Goal: Task Accomplishment & Management: Manage account settings

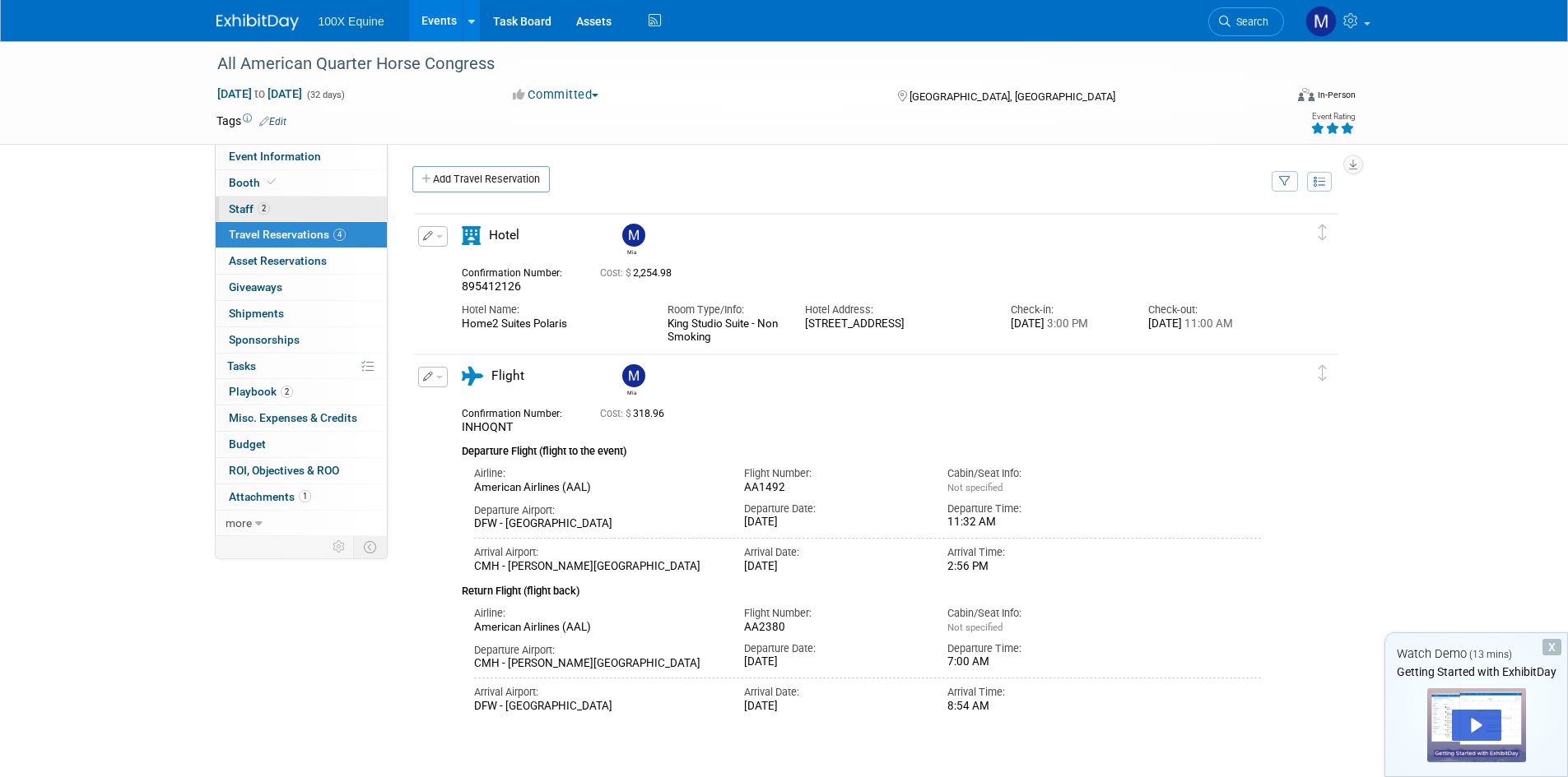
click at [279, 208] on link "2 Staff 2" at bounding box center [300, 209] width 171 height 25
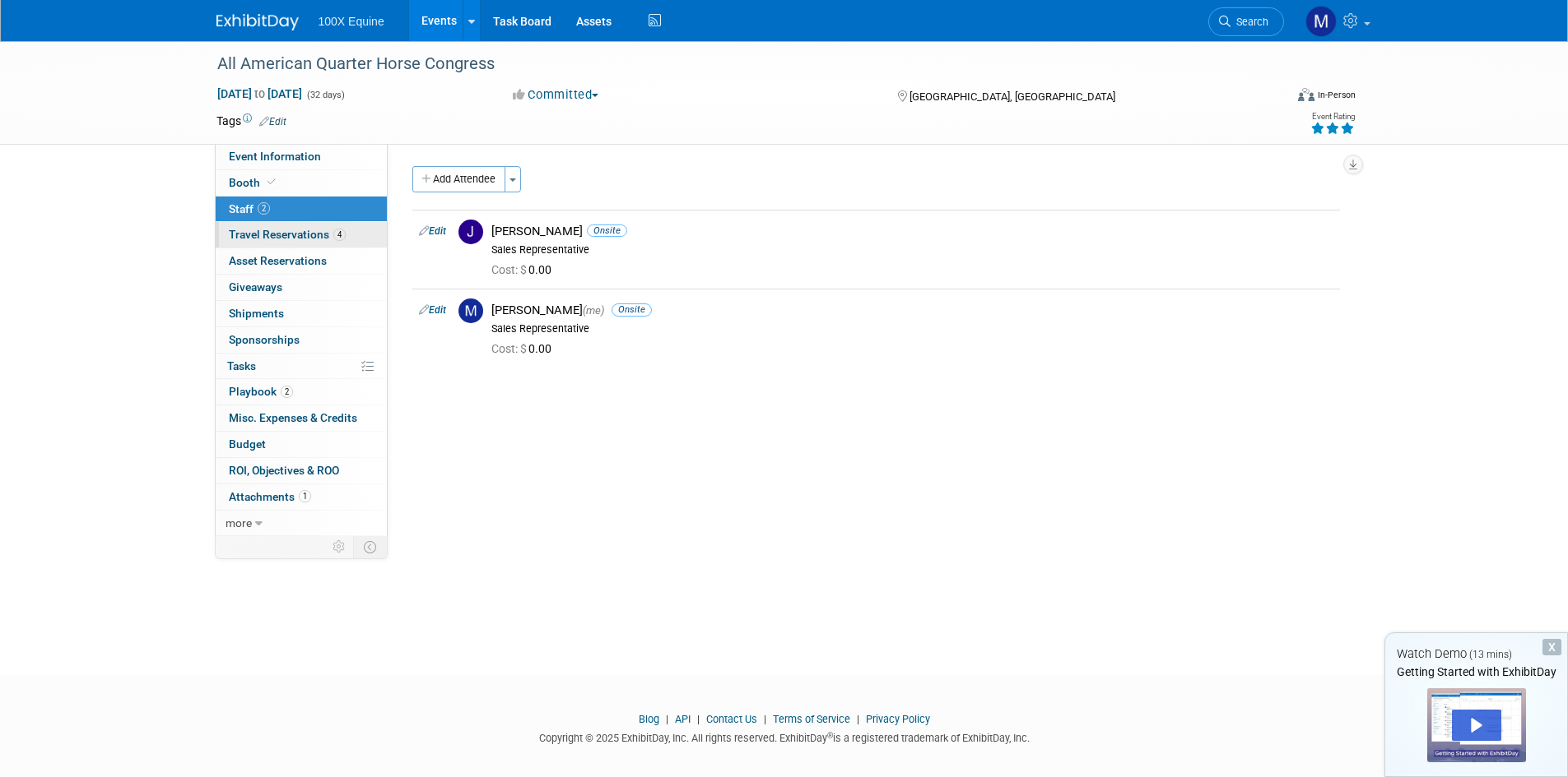
click at [273, 232] on span "Travel Reservations 4" at bounding box center [287, 234] width 117 height 13
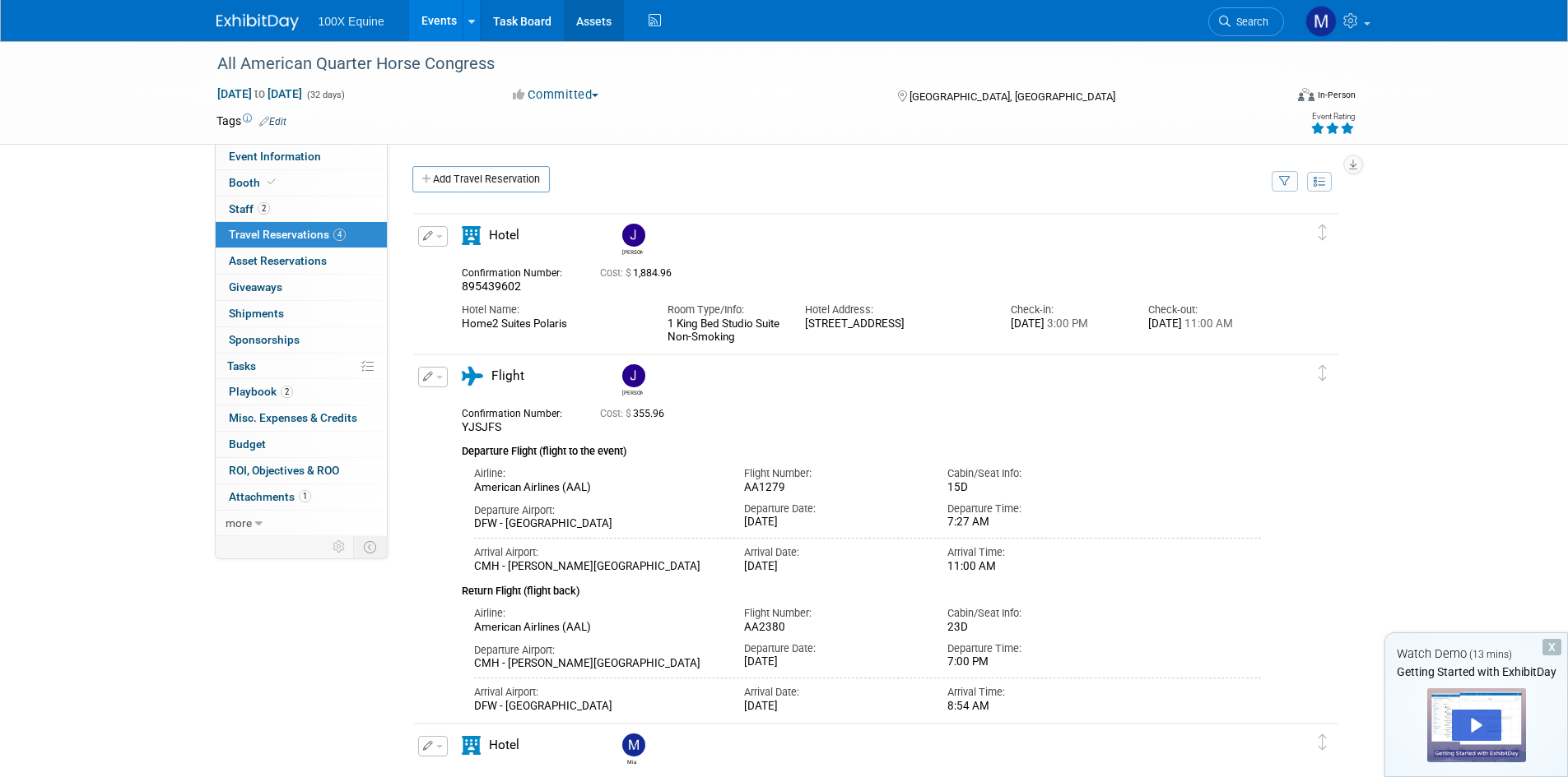
click at [605, 11] on link "Assets" at bounding box center [594, 20] width 60 height 41
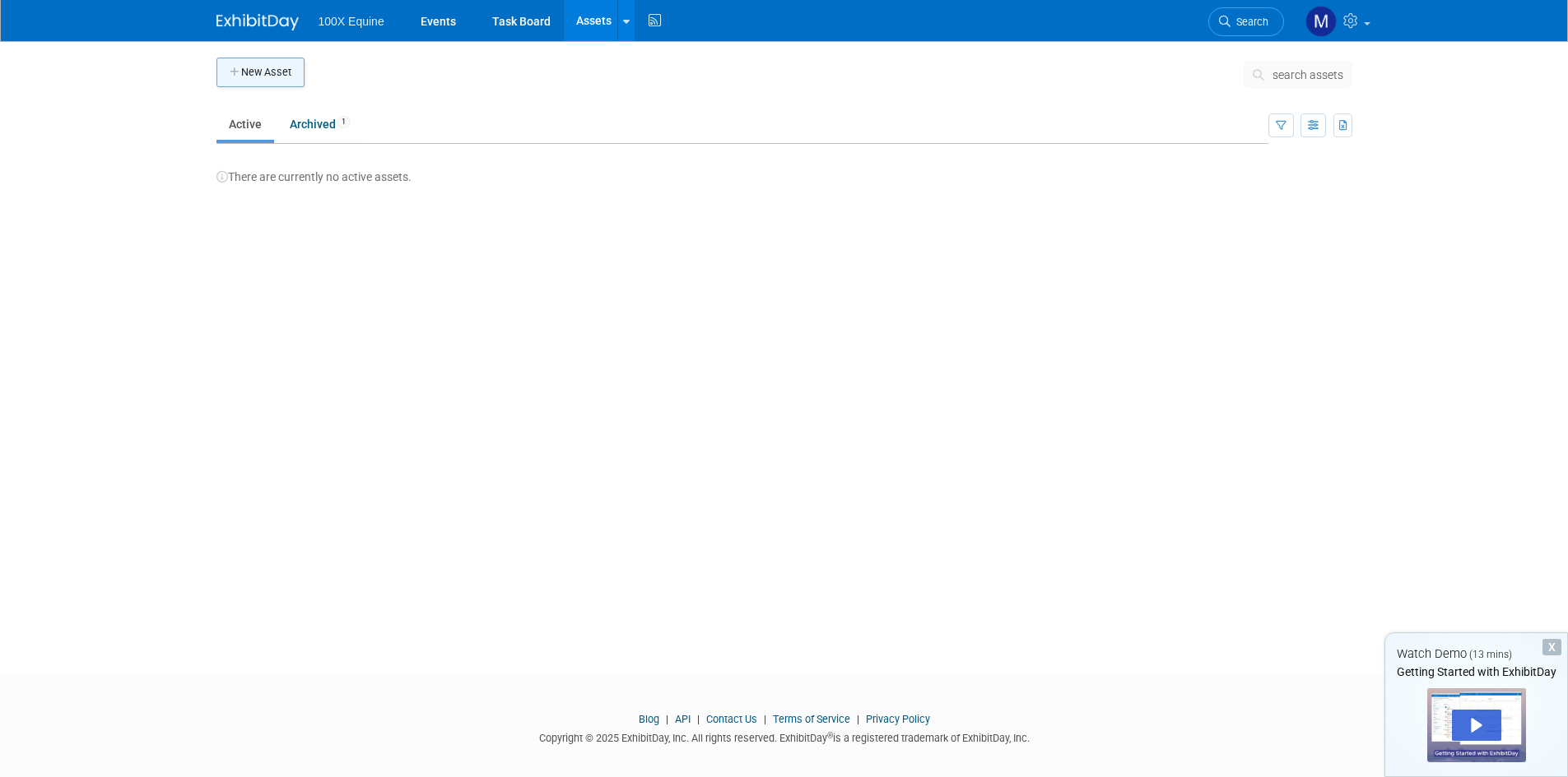
click at [255, 72] on button "New Asset" at bounding box center [259, 72] width 88 height 29
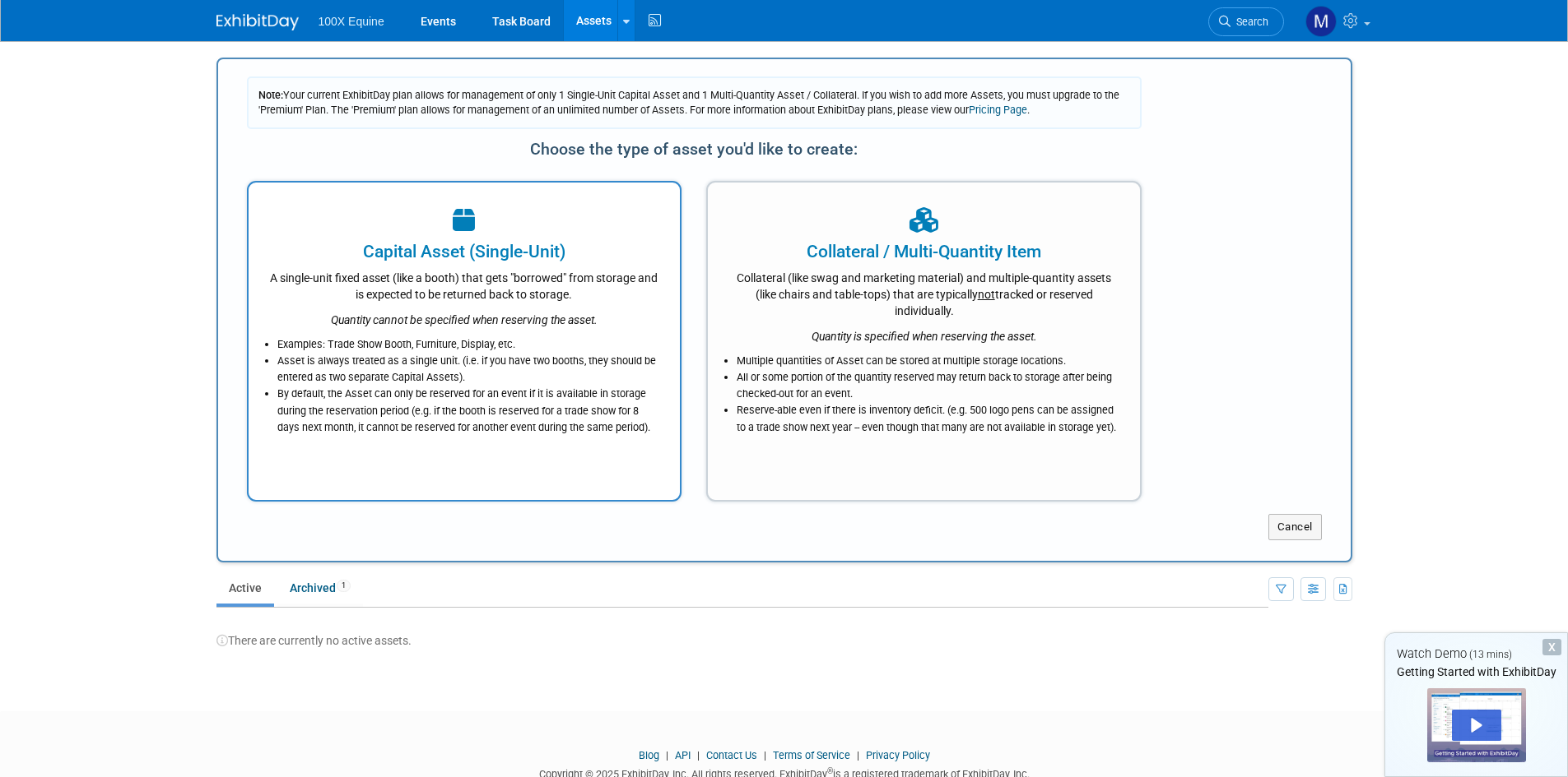
click at [327, 317] on div "Quantity cannot be specified when reserving the asset." at bounding box center [464, 315] width 391 height 25
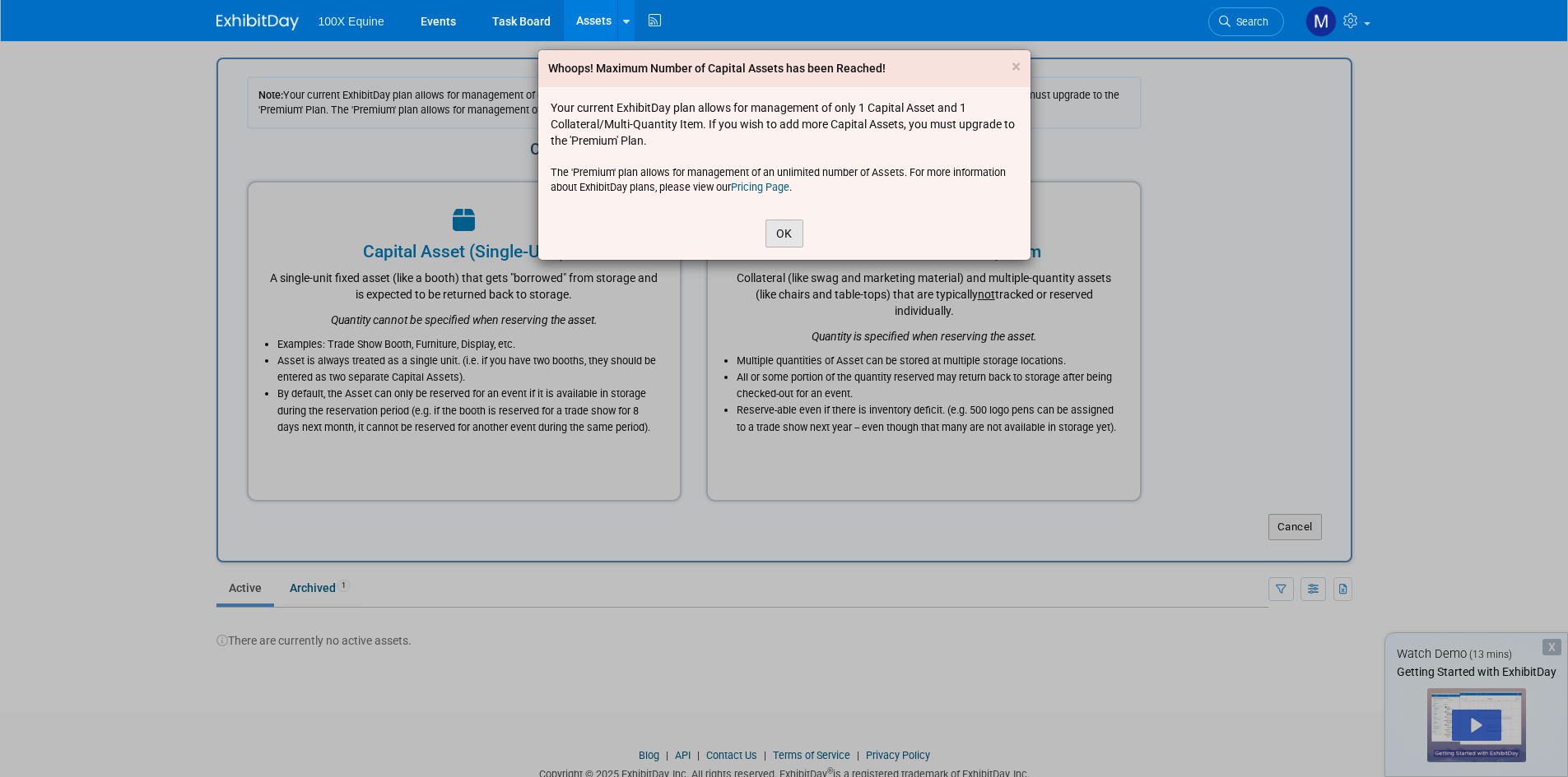
click at [776, 238] on button "OK" at bounding box center [784, 233] width 38 height 28
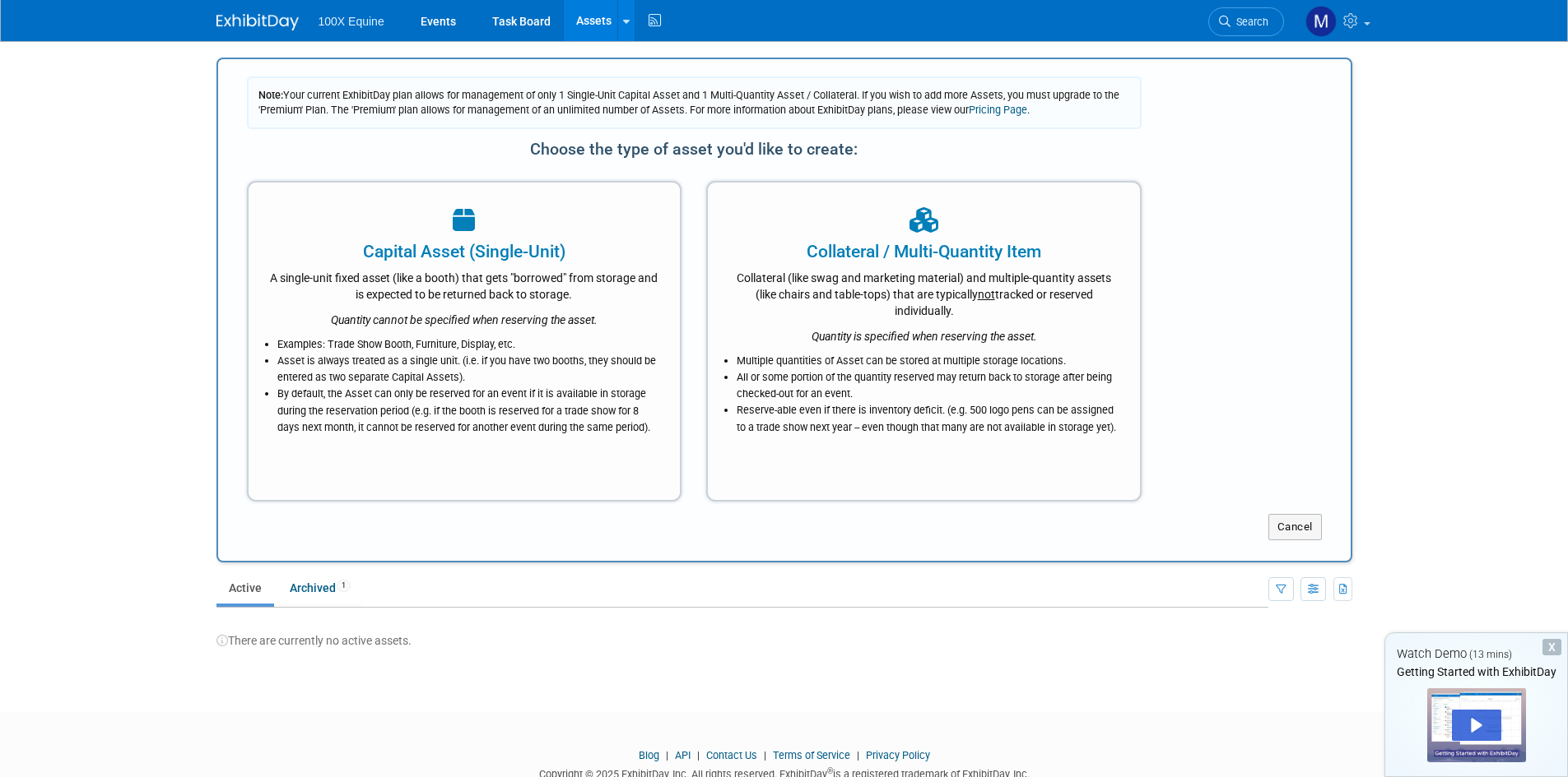
click at [409, 263] on div "Capital Asset (Single-Unit)" at bounding box center [464, 251] width 391 height 24
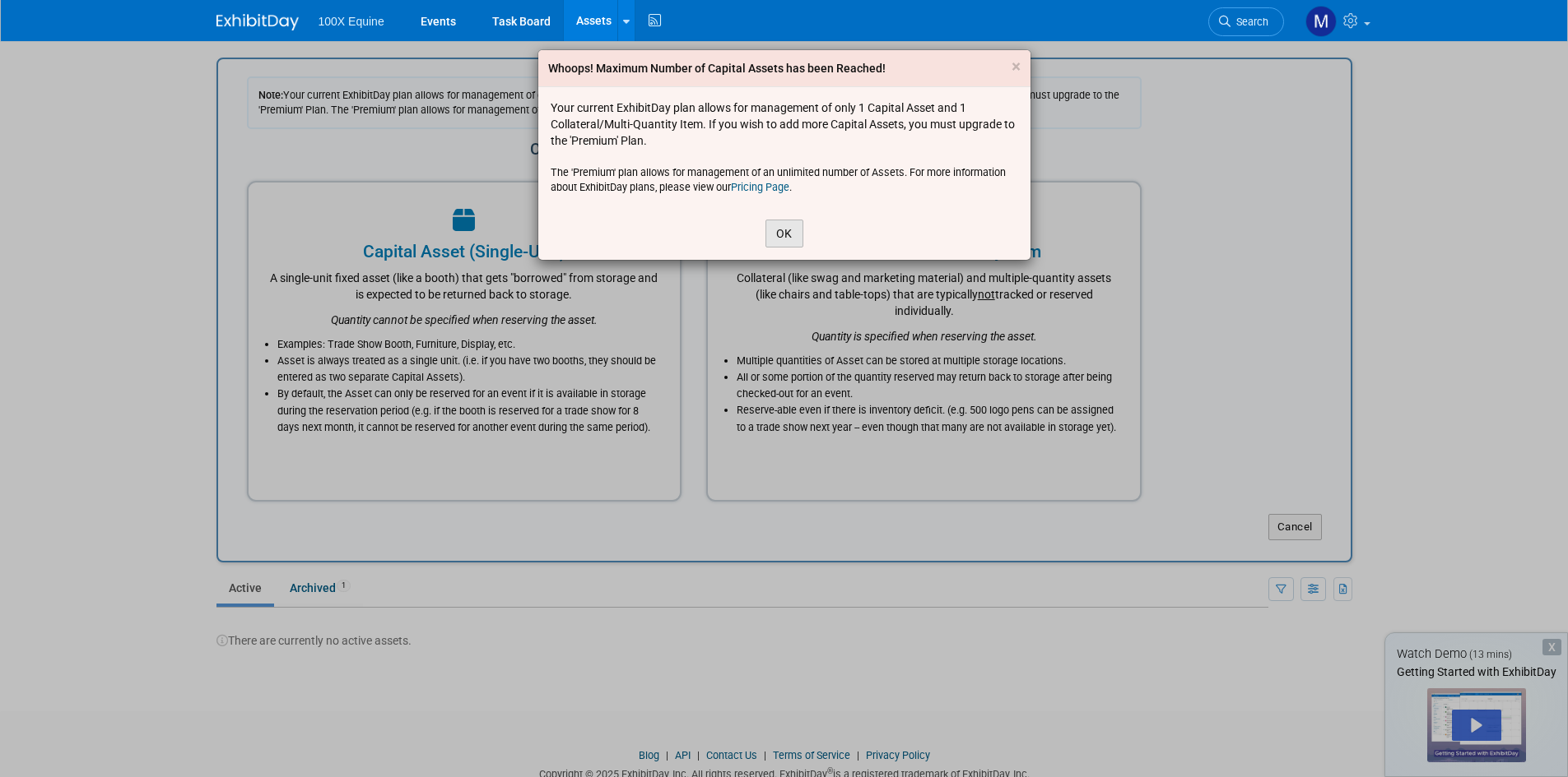
click at [770, 238] on button "OK" at bounding box center [784, 233] width 38 height 28
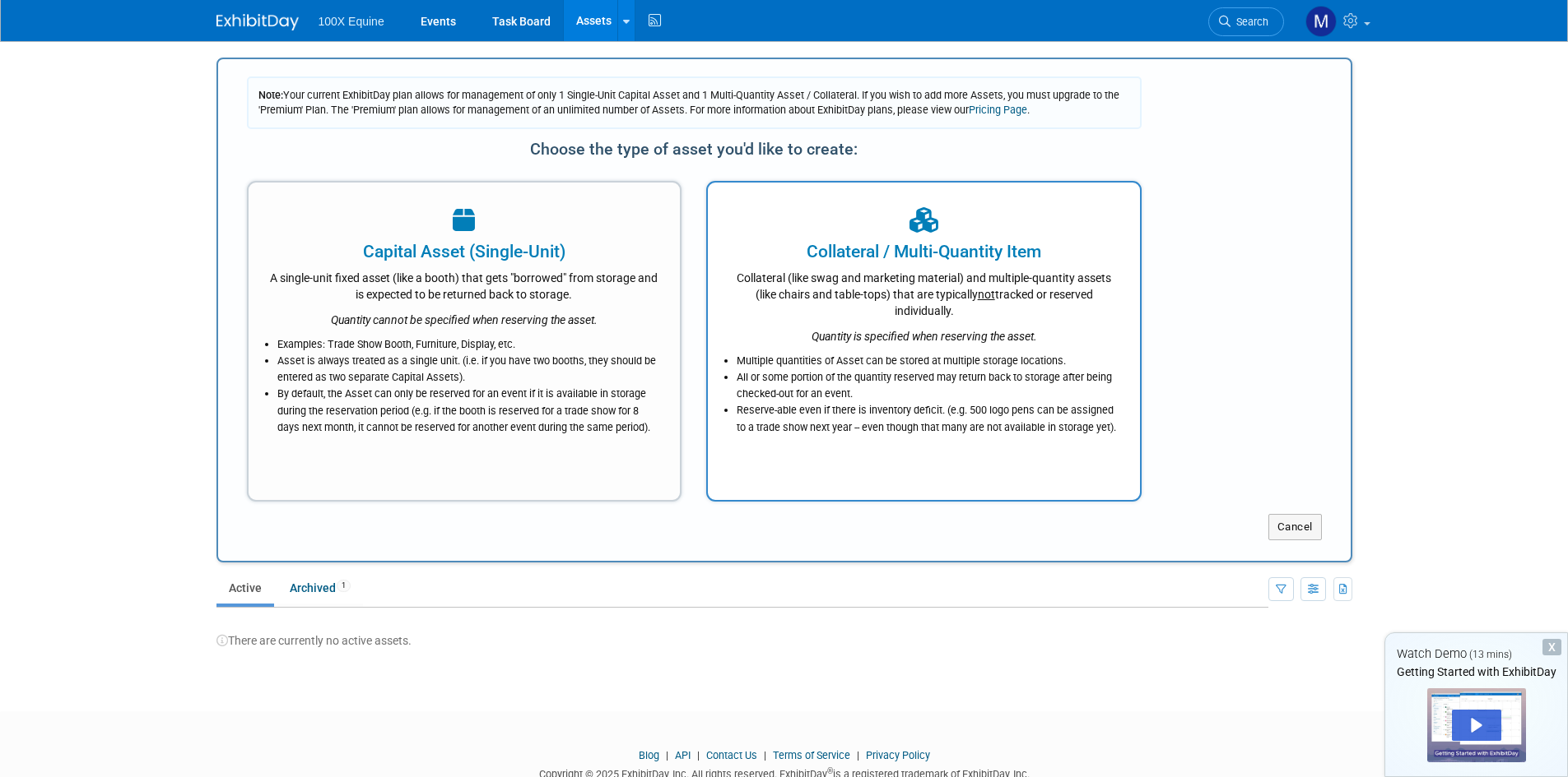
click at [825, 278] on div "Collateral (like swag and marketing material) and multiple-quantity assets (lik…" at bounding box center [923, 291] width 391 height 56
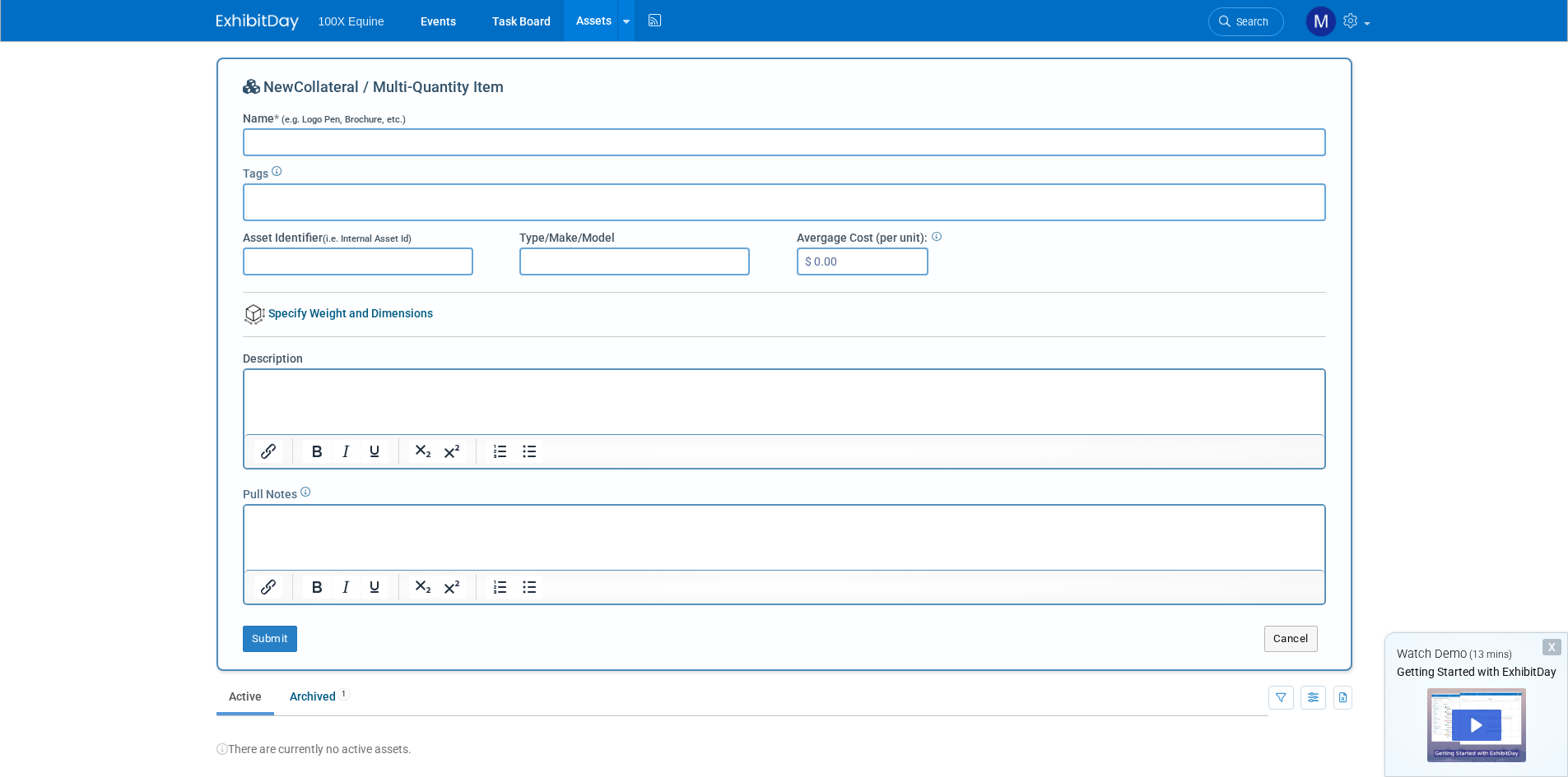
click at [291, 142] on input "Name * (e.g. Logo Pen, Brochure, etc.)" at bounding box center [784, 142] width 1083 height 28
click at [295, 702] on link "Archived 1" at bounding box center [320, 696] width 86 height 31
click at [303, 138] on input "Name * (e.g. Logo Pen, Brochure, etc.)" at bounding box center [784, 142] width 1083 height 28
type input "8x10 Pop up"
click at [275, 393] on html at bounding box center [784, 382] width 1079 height 23
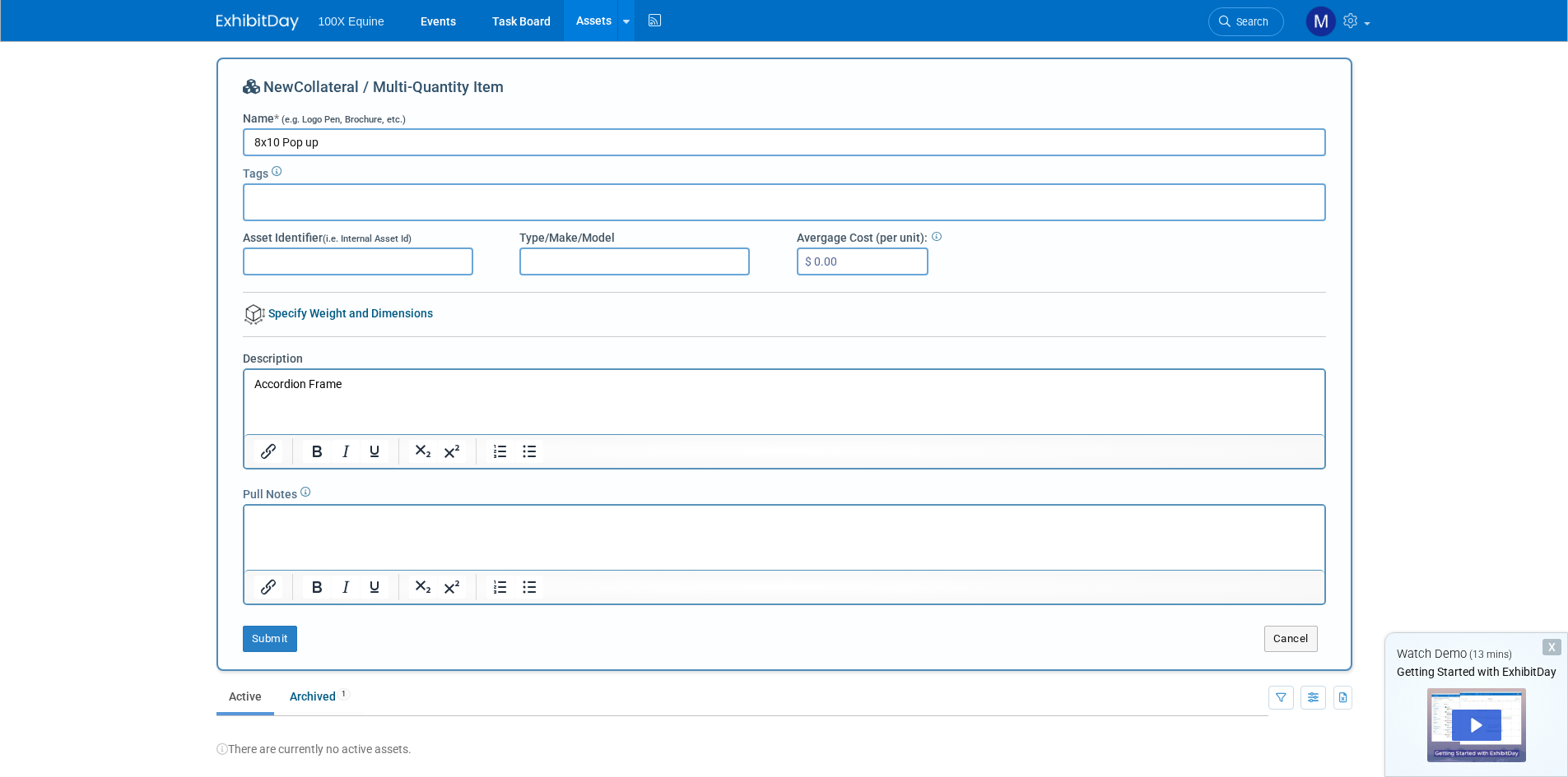
click at [281, 142] on input "8x10 Pop up" at bounding box center [784, 142] width 1083 height 28
click at [354, 142] on input "8x10 Pop up" at bounding box center [784, 142] width 1083 height 28
click at [304, 140] on input "8x10 Pop up" at bounding box center [784, 142] width 1083 height 28
click at [463, 119] on div "New Collateral / Multi-Quantity Item Name * (e.g. Logo Pen, Brochure, etc.) 8x1…" at bounding box center [784, 364] width 1083 height 576
click at [352, 386] on p "Accordion Frame" at bounding box center [784, 384] width 1061 height 16
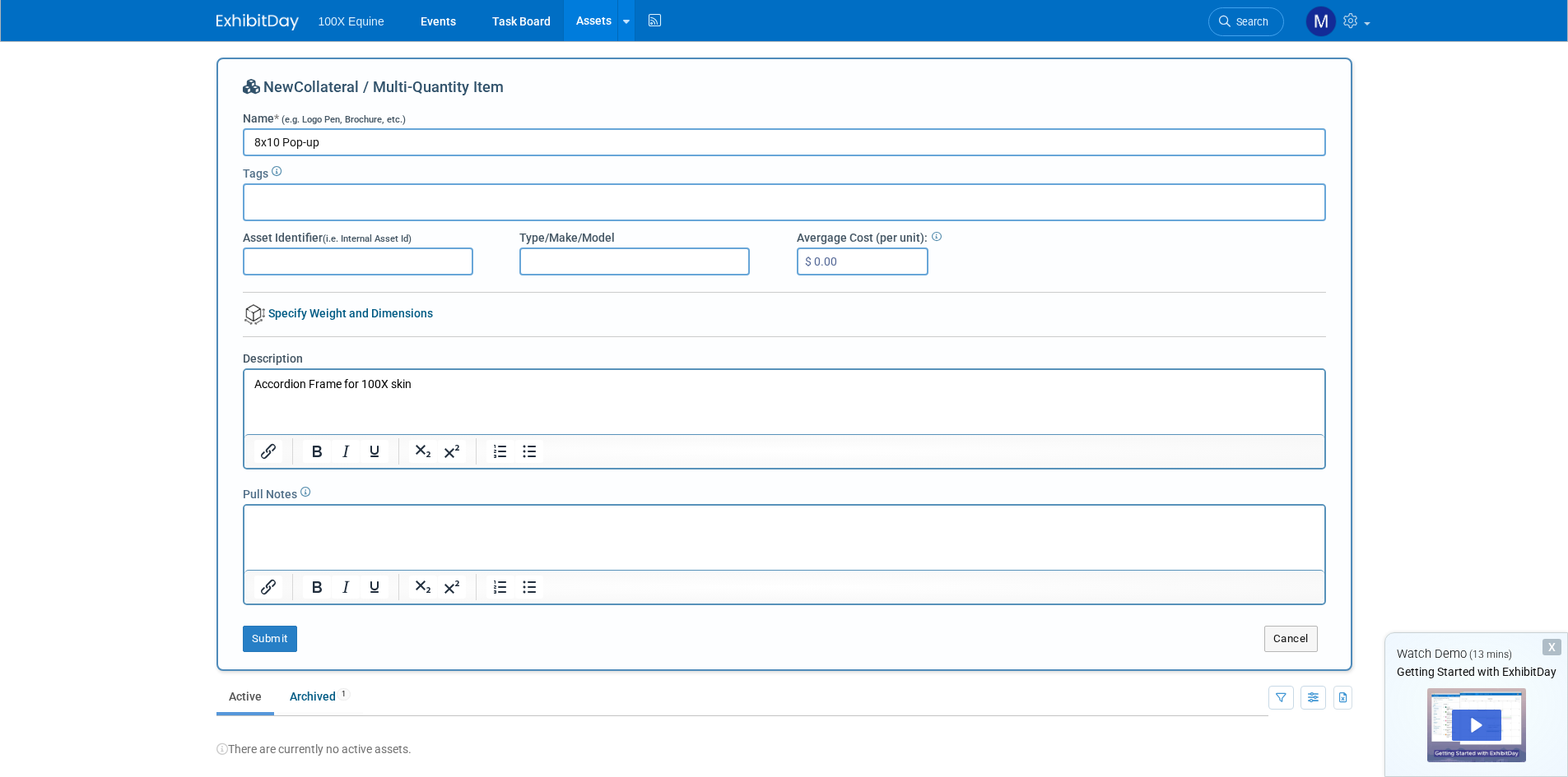
click at [323, 144] on input "8x10 Pop-up" at bounding box center [784, 142] width 1083 height 28
type input "8x10 Pop-up (100X Equine)"
click at [387, 386] on p "Accordion Frame for 100X skin" at bounding box center [784, 384] width 1061 height 16
click at [518, 376] on p "Accordion Frame for 100X Equine skin" at bounding box center [784, 384] width 1061 height 16
click at [222, 224] on div "New Collateral / Multi-Quantity Item Name * (e.g. Logo Pen, Brochure, etc.) 8x1…" at bounding box center [784, 364] width 1136 height 614
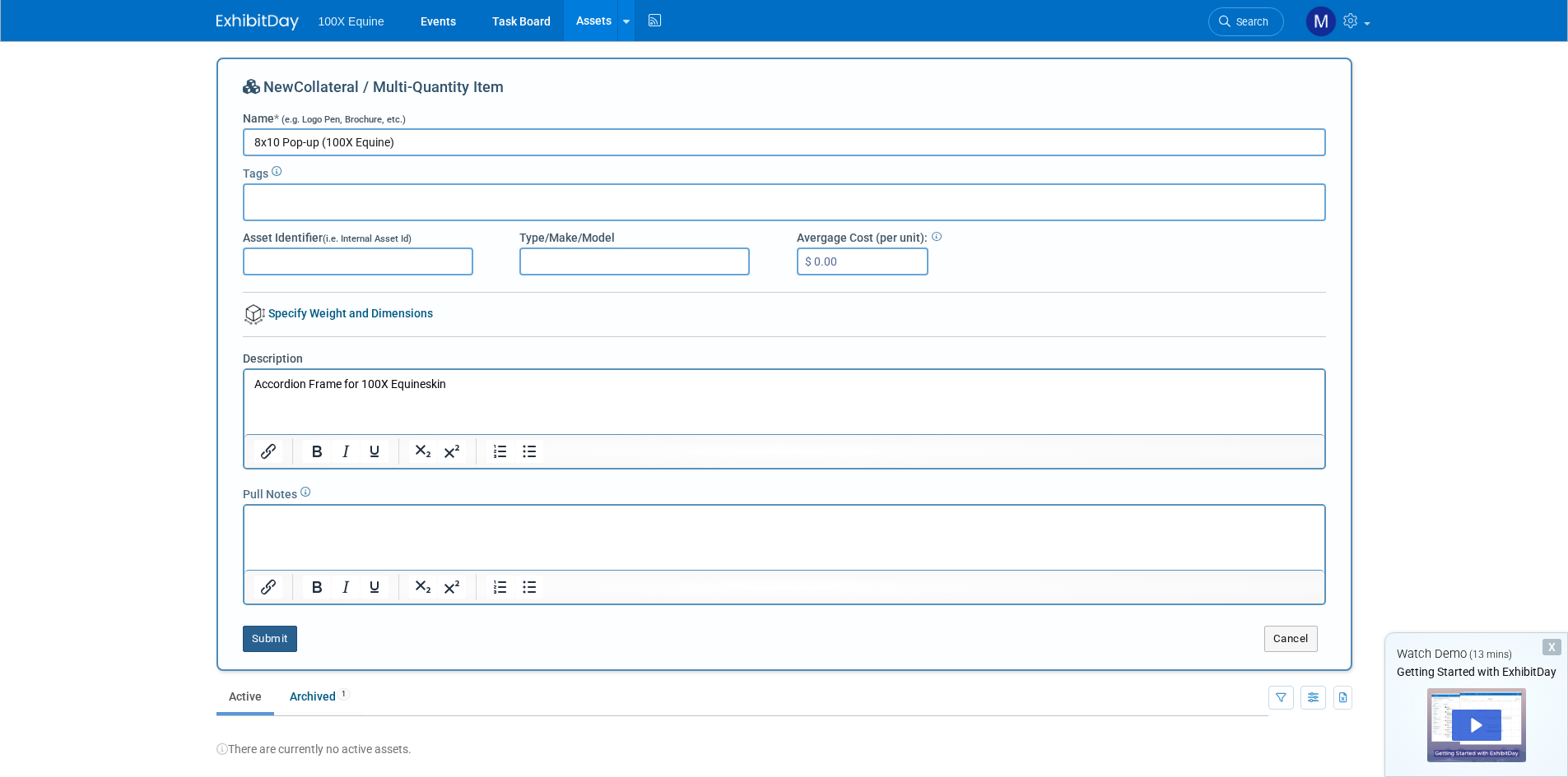
click at [267, 636] on button "Submit" at bounding box center [270, 639] width 55 height 26
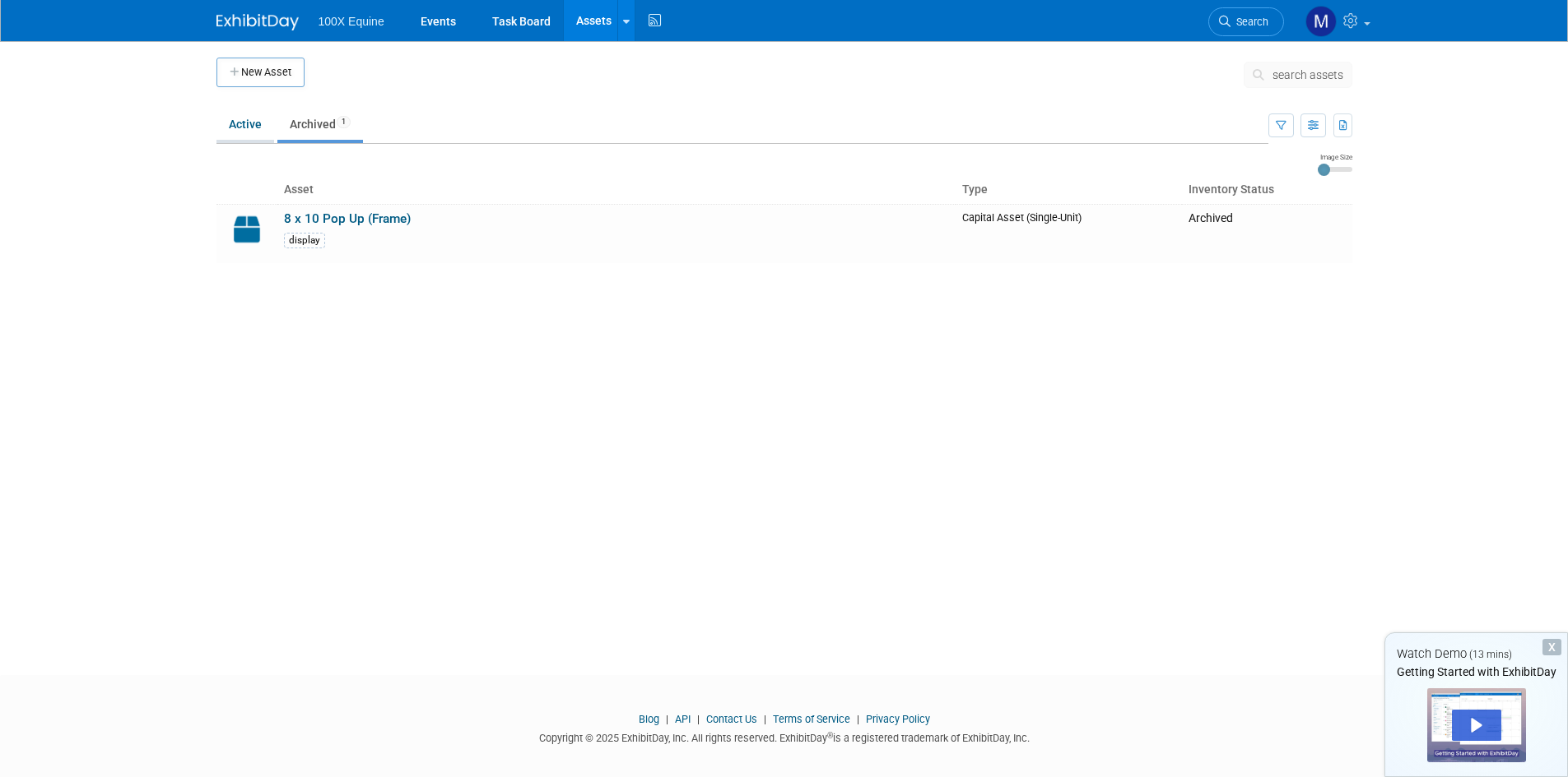
click at [246, 136] on link "Active" at bounding box center [245, 124] width 57 height 31
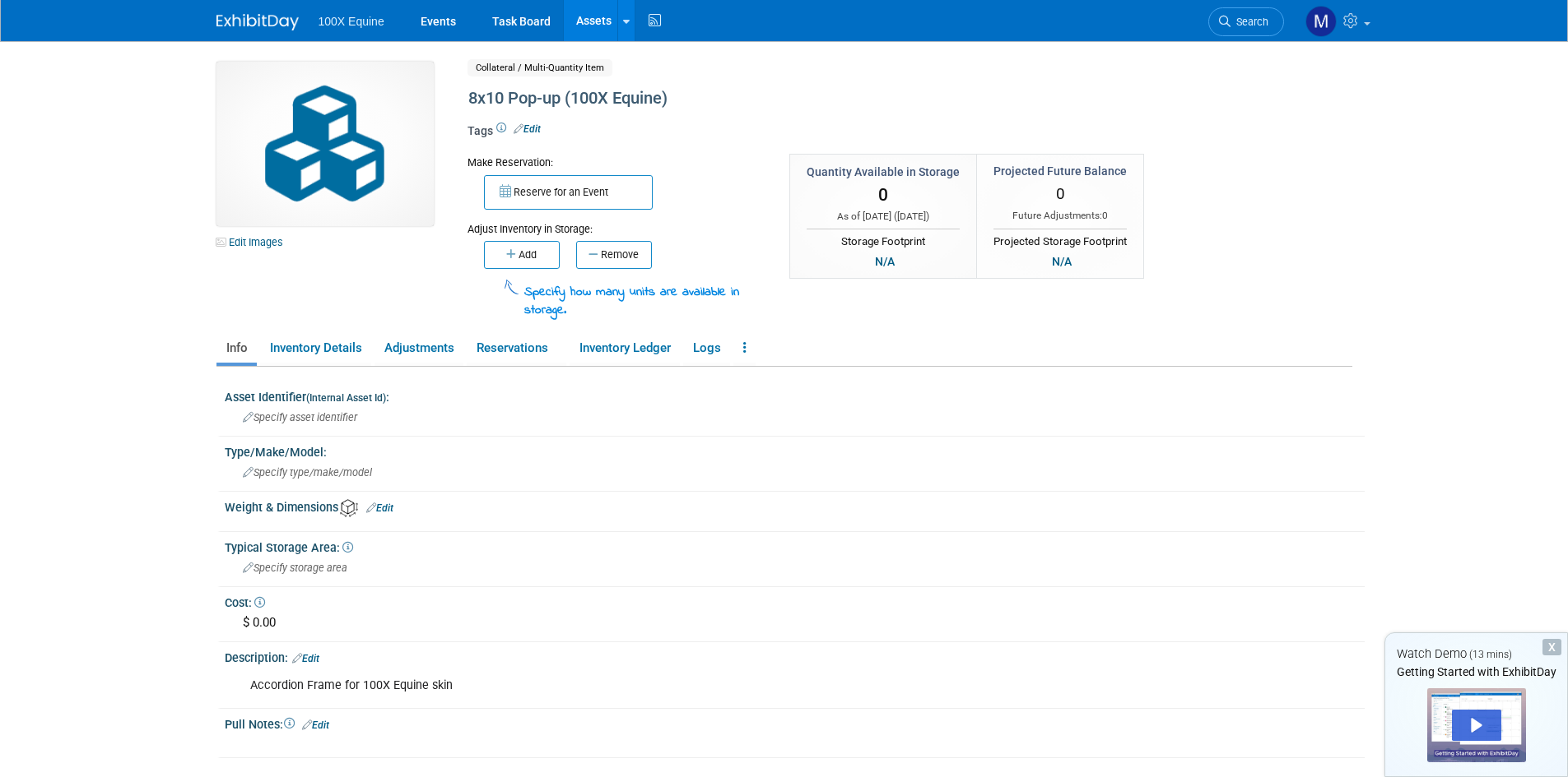
click at [80, 376] on body "100X Equine Events Task Board Assets New Asset" at bounding box center [784, 388] width 1568 height 777
click at [600, 22] on link "Assets" at bounding box center [594, 20] width 60 height 41
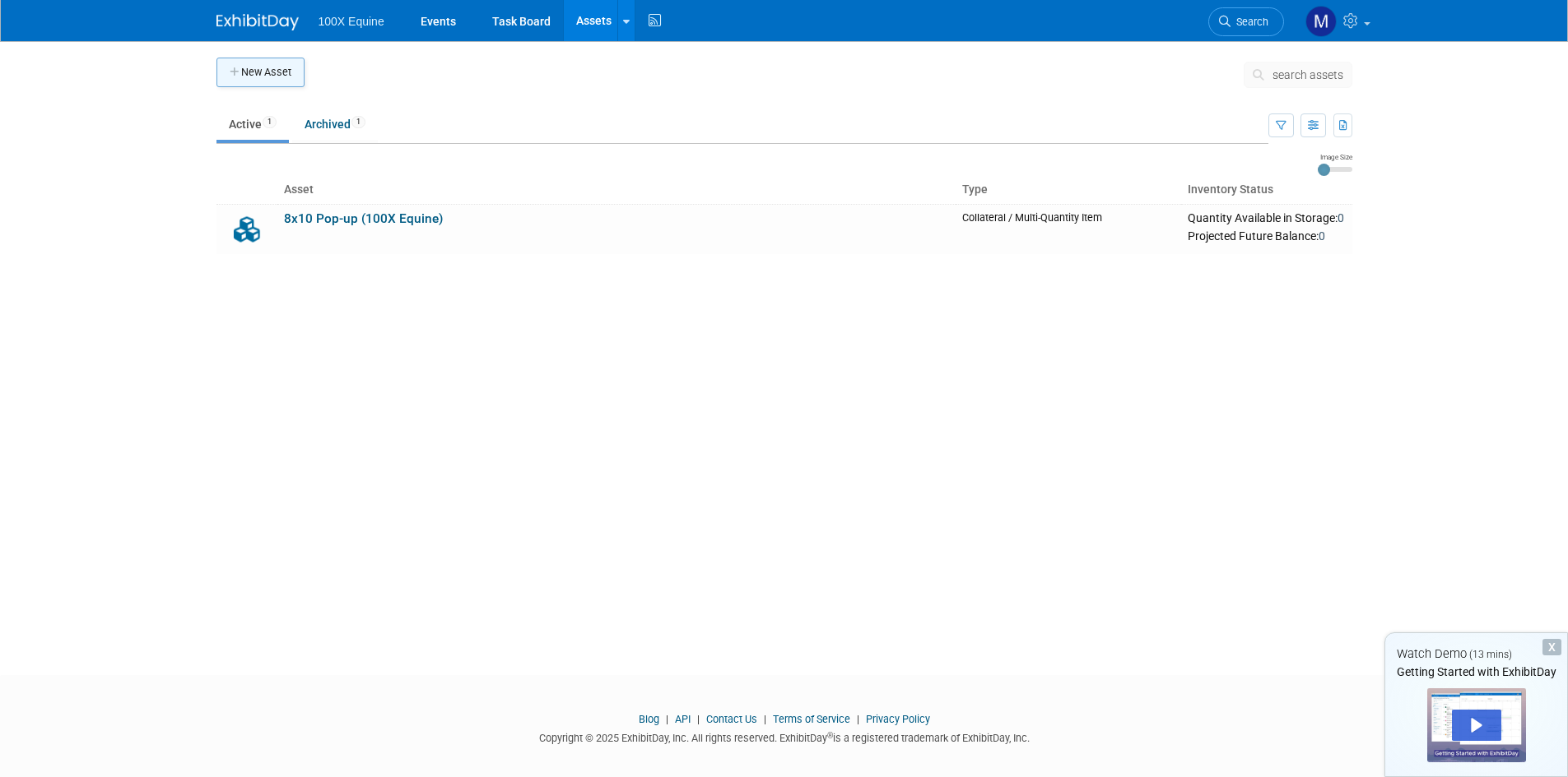
click at [247, 72] on button "New Asset" at bounding box center [259, 72] width 88 height 29
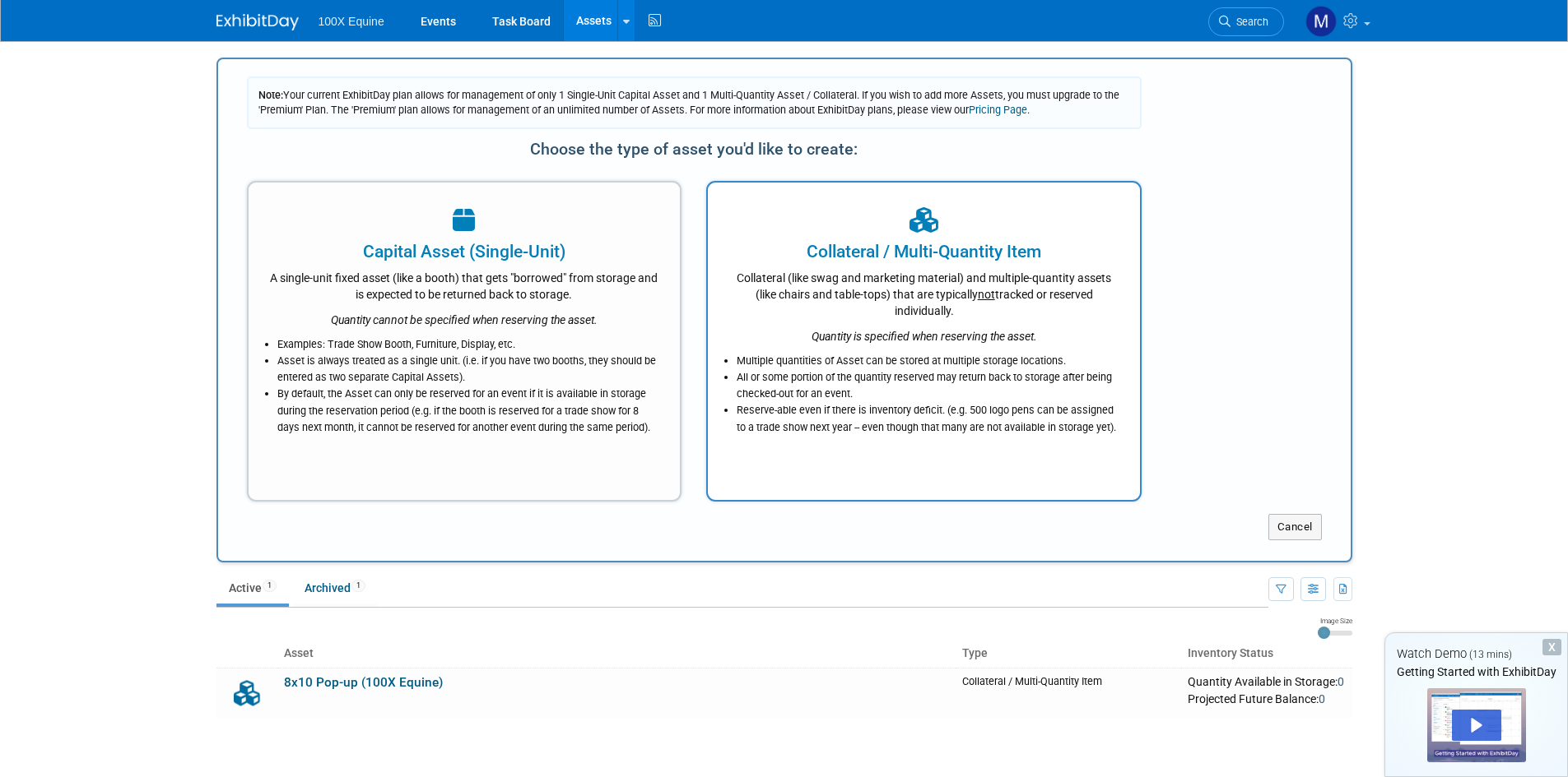
click at [1011, 255] on div "Collateral / Multi-Quantity Item" at bounding box center [923, 251] width 391 height 24
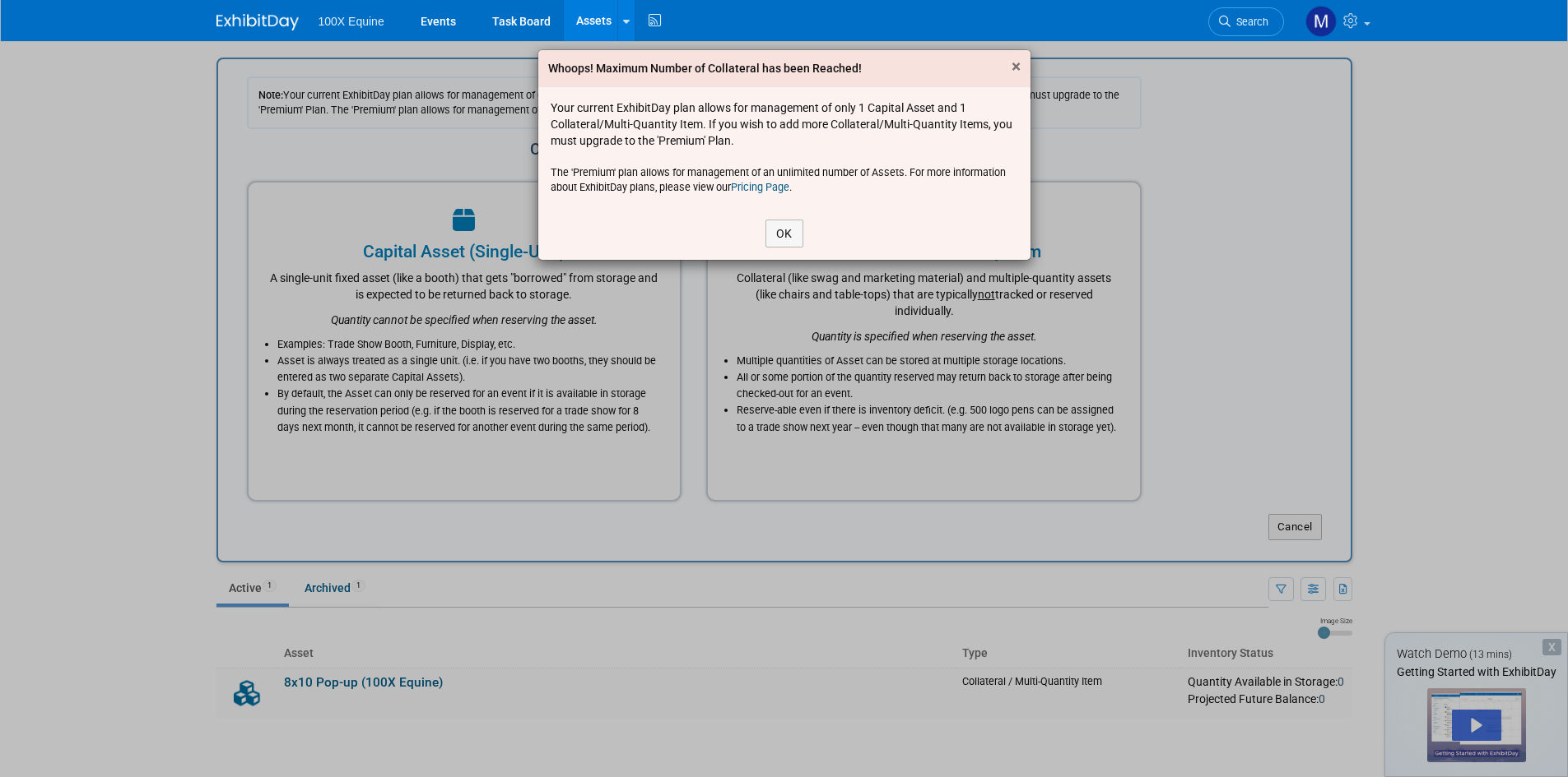
click at [1017, 63] on span "×" at bounding box center [1016, 66] width 9 height 20
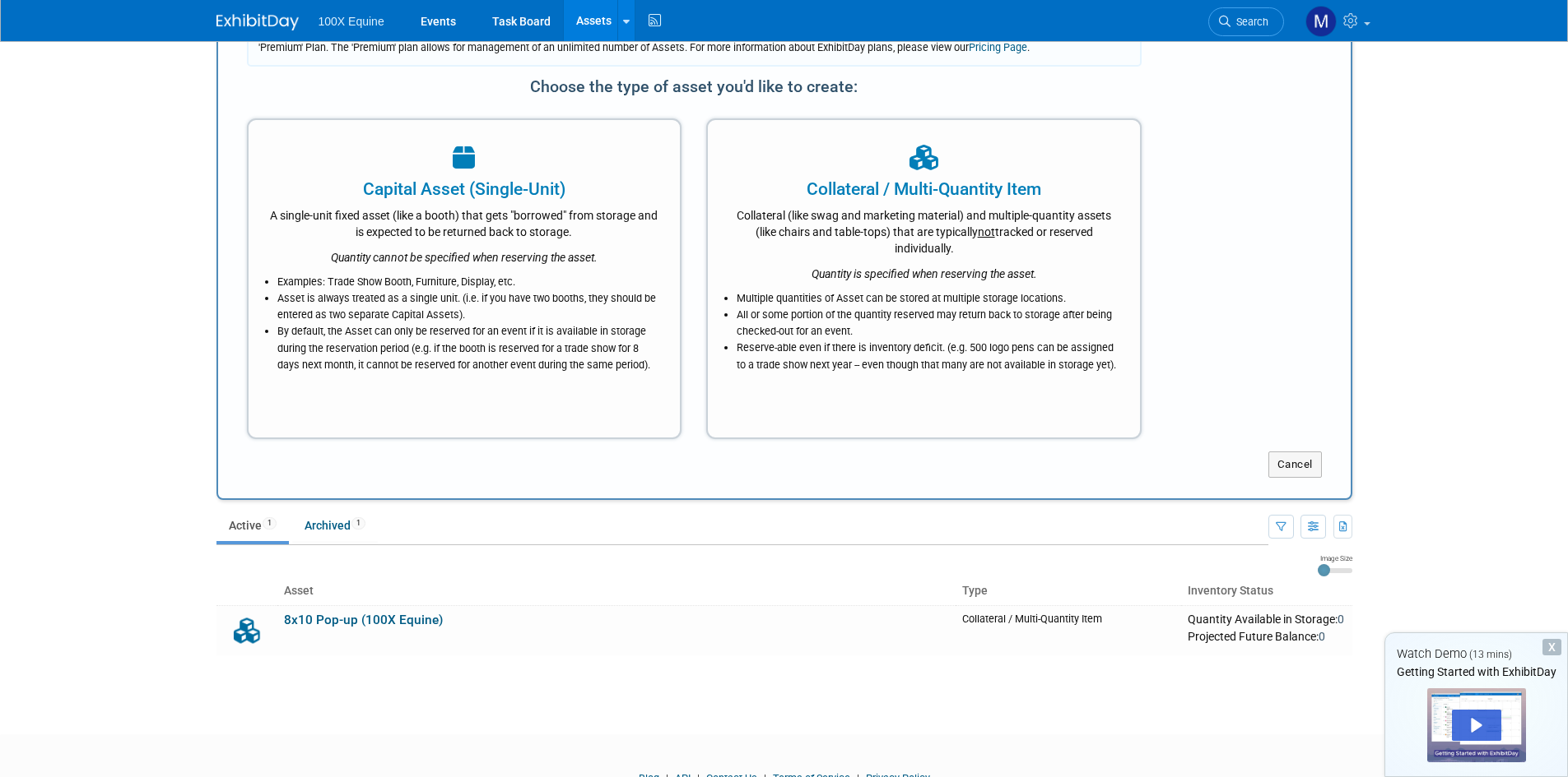
scroll to position [135, 0]
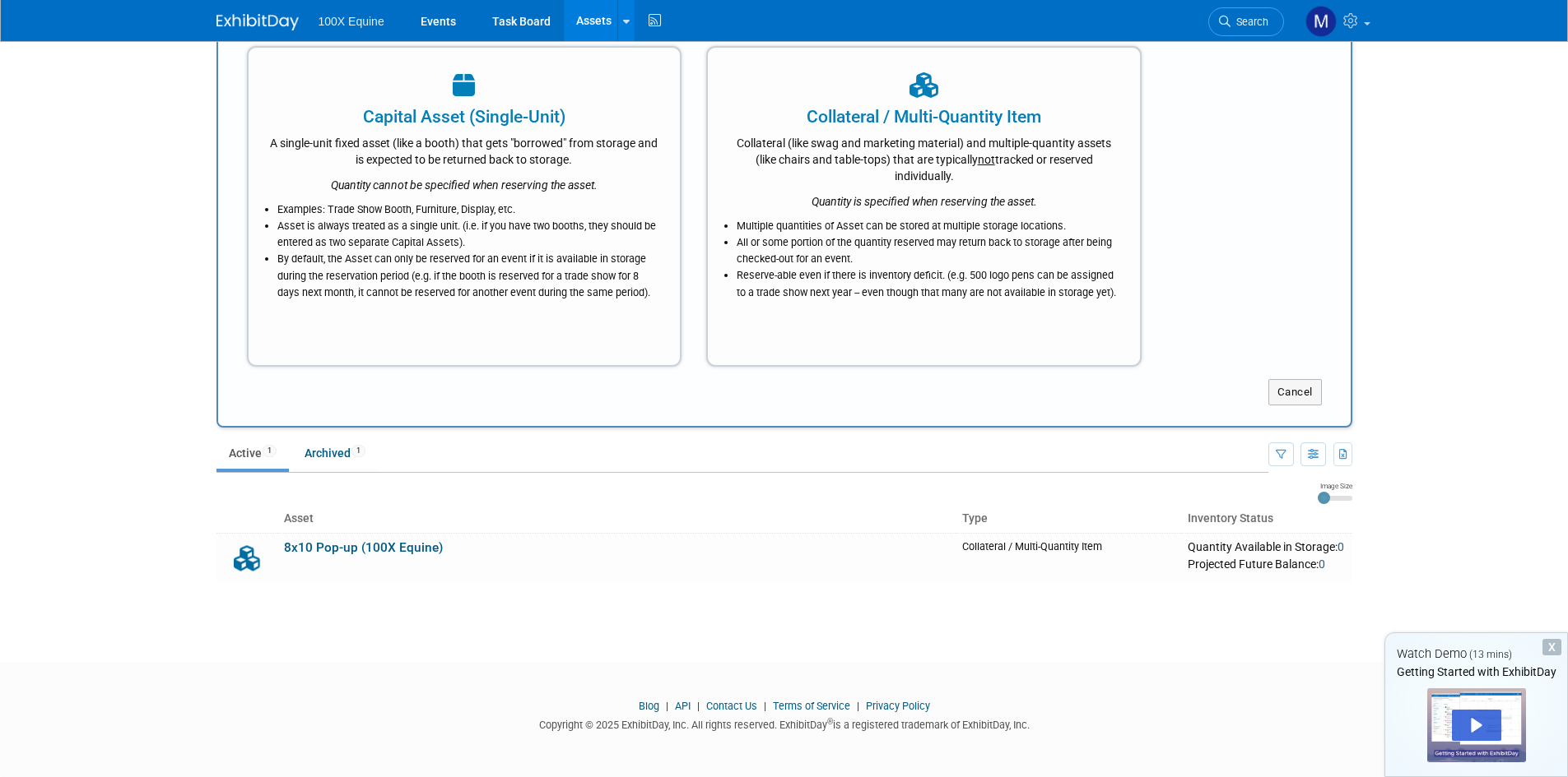
click at [1055, 611] on div "New Asset search assets Note: Your current ExhibitDay plan allows for managemen…" at bounding box center [784, 269] width 1160 height 726
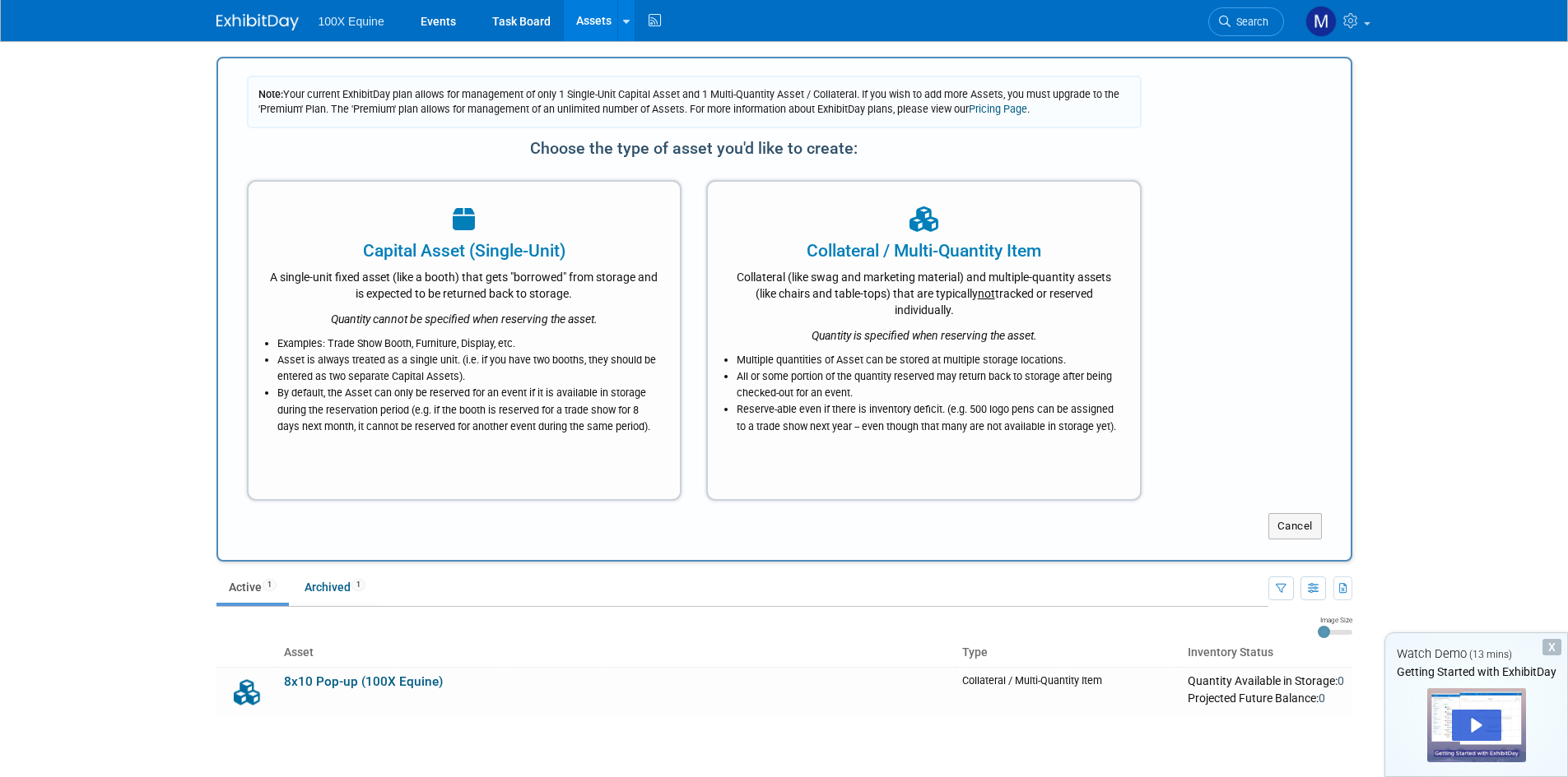
scroll to position [0, 0]
click at [624, 16] on icon at bounding box center [627, 22] width 7 height 10
click at [659, 56] on link "New Asset" at bounding box center [691, 59] width 146 height 23
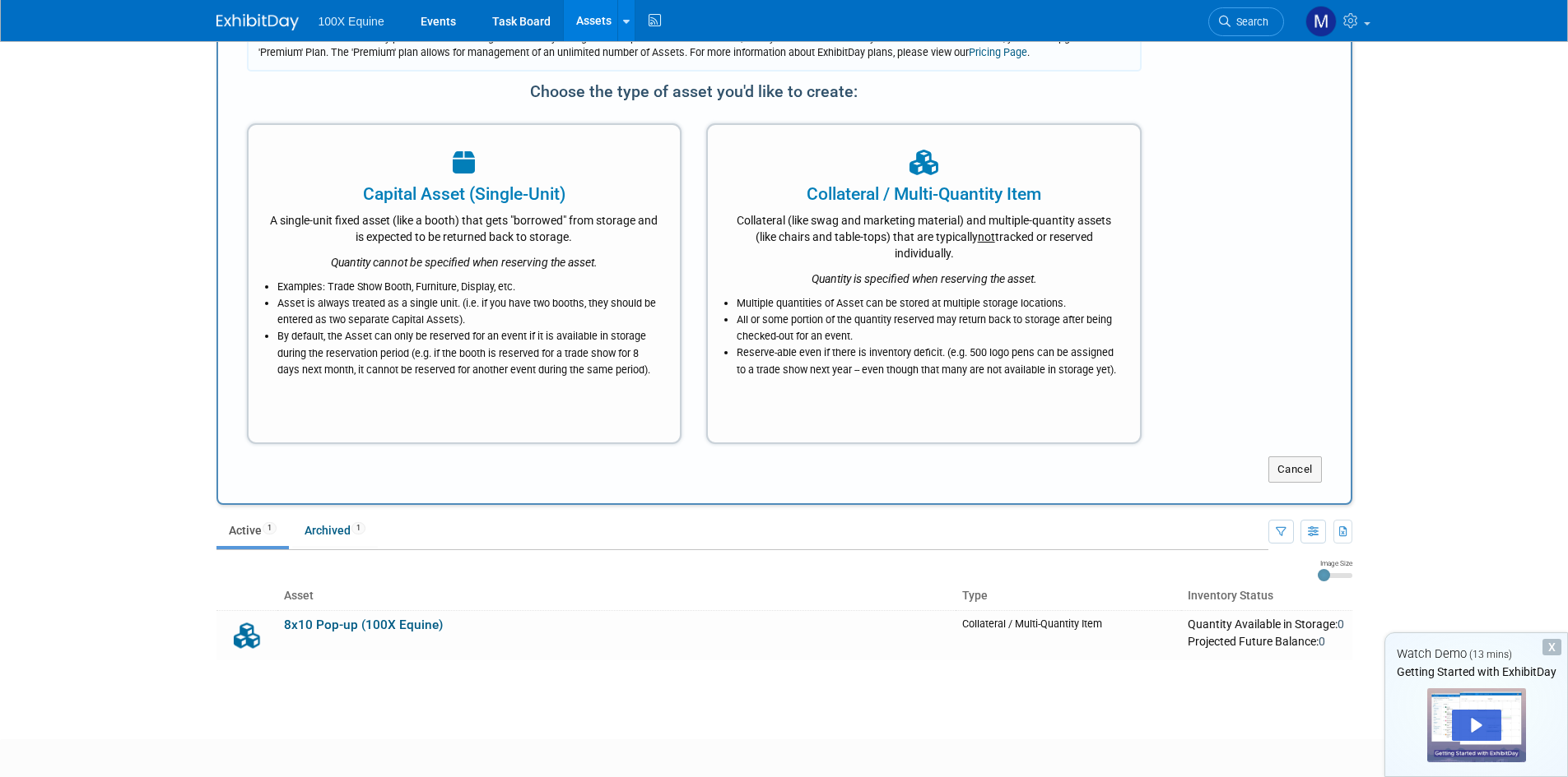
scroll to position [82, 0]
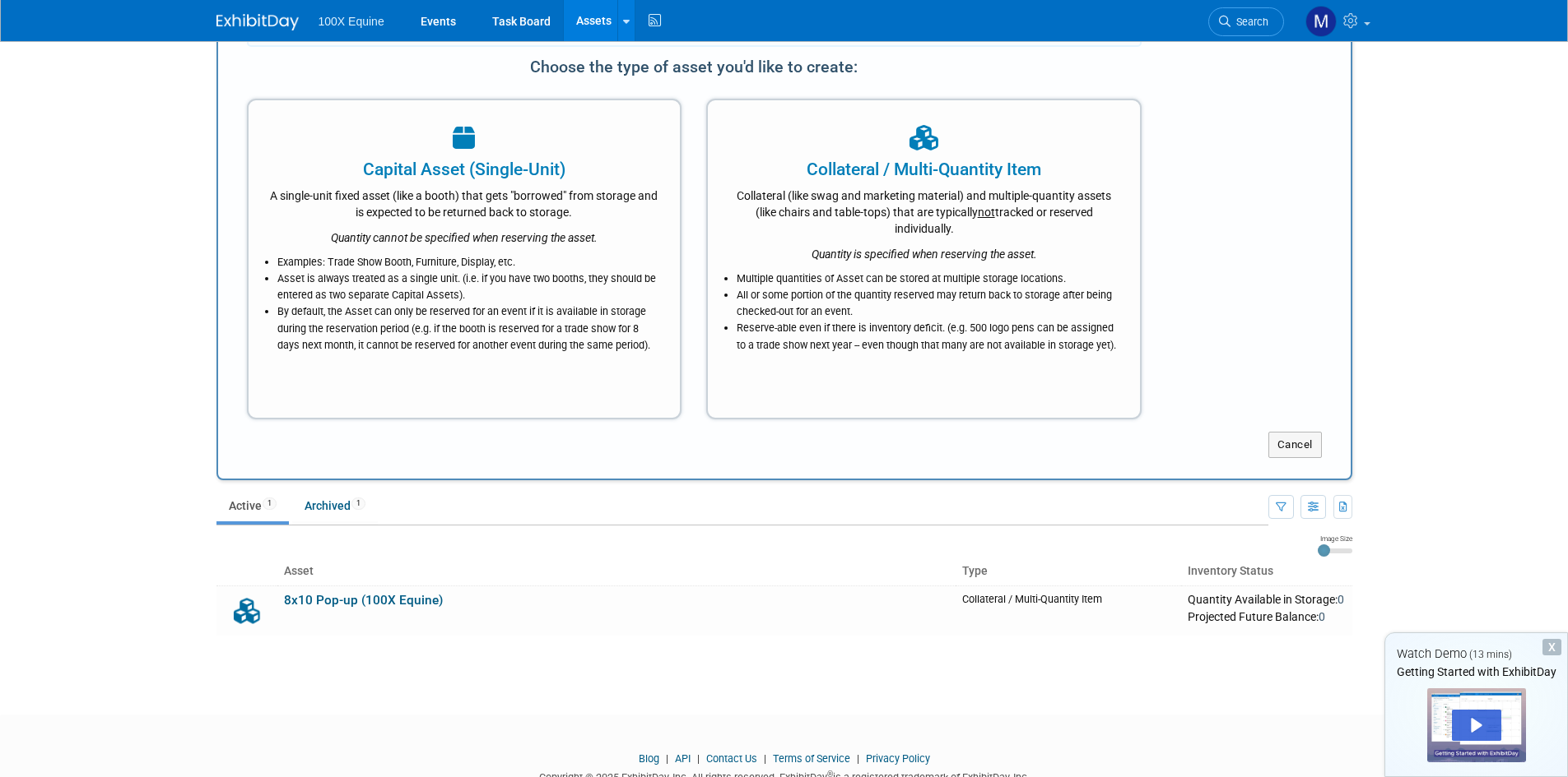
click at [1548, 649] on div "X" at bounding box center [1552, 647] width 19 height 16
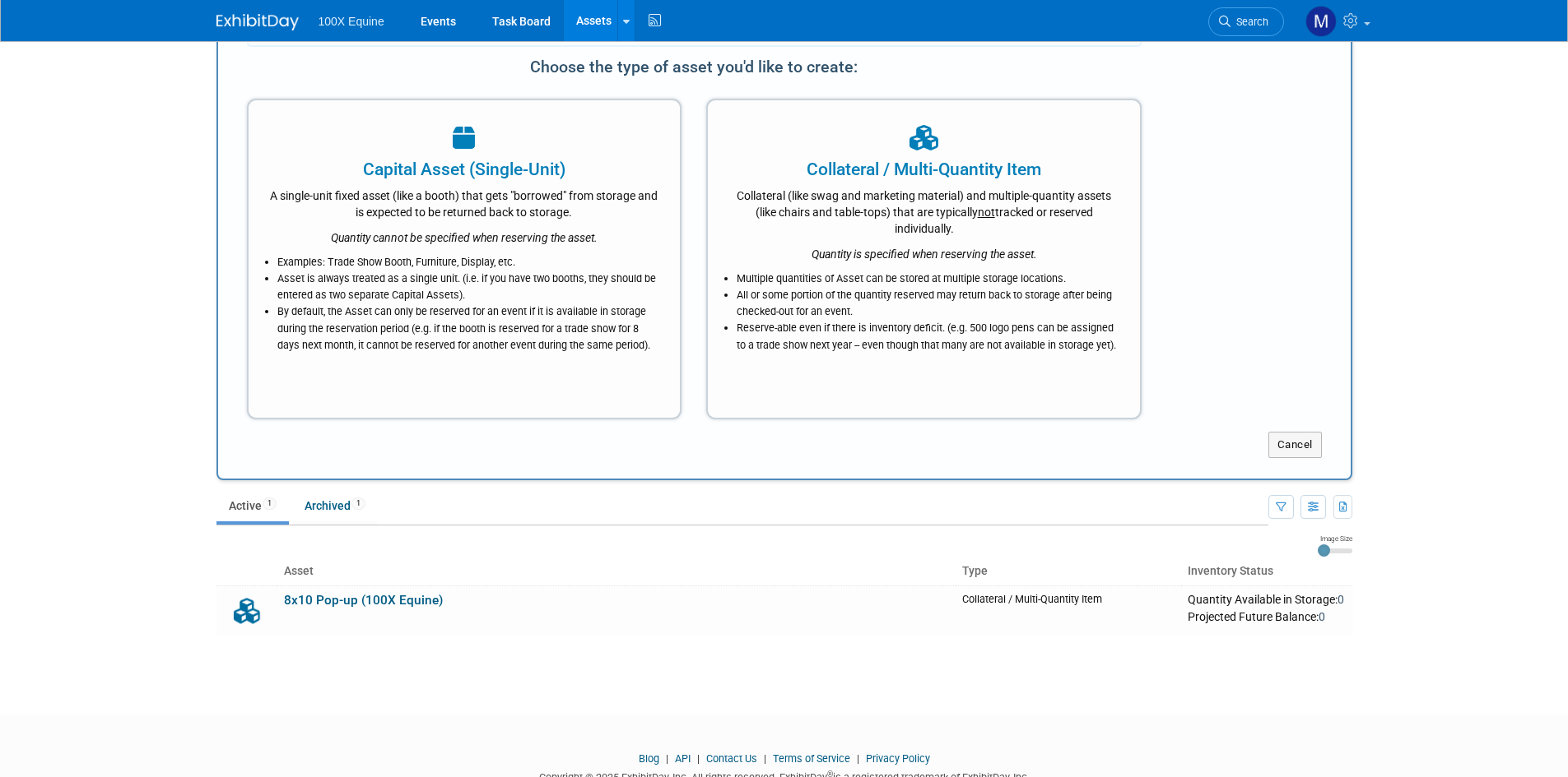
click at [580, 662] on div "New Asset search assets Note: Your current ExhibitDay plan allows for managemen…" at bounding box center [784, 322] width 1160 height 726
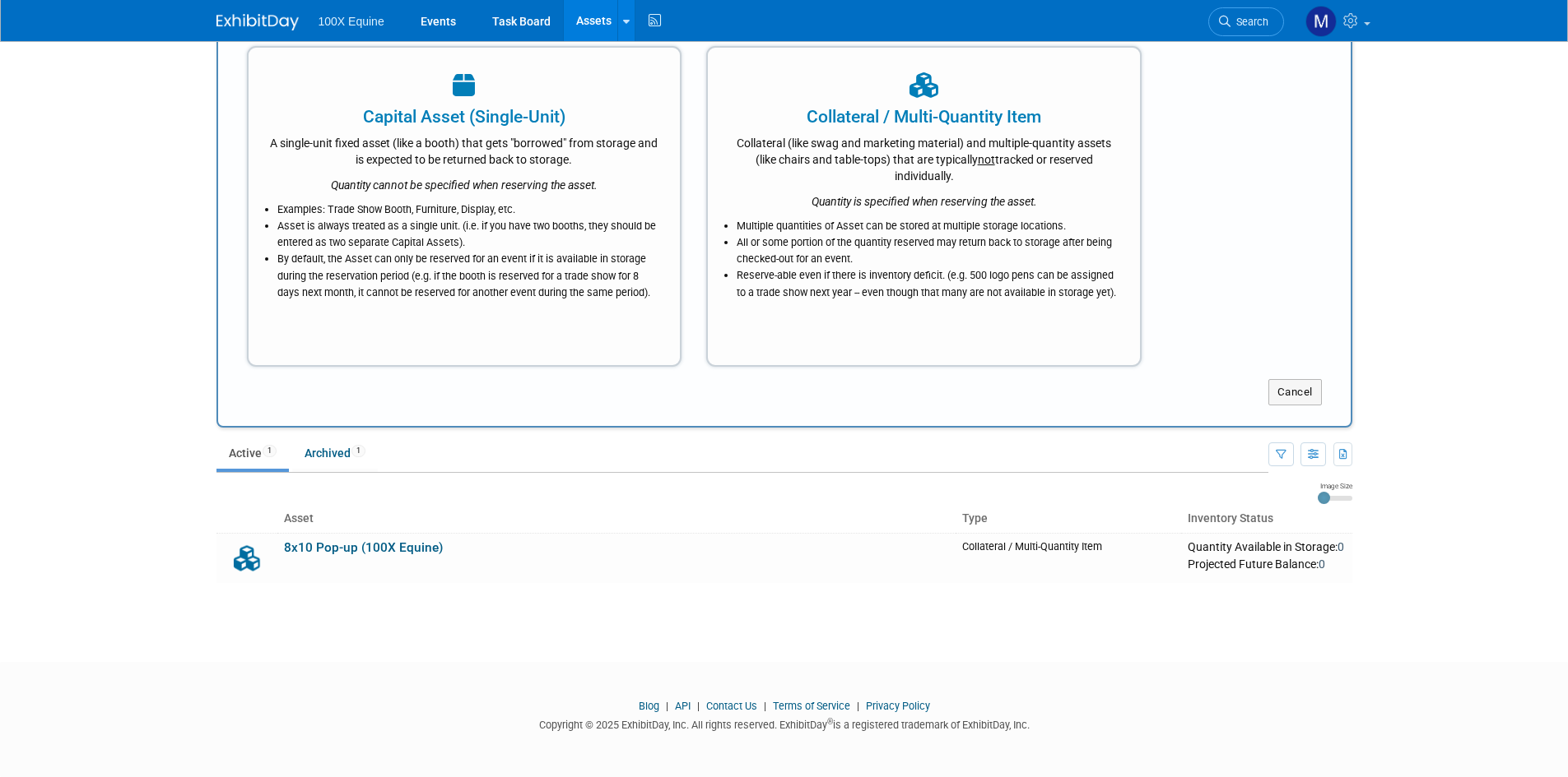
scroll to position [0, 0]
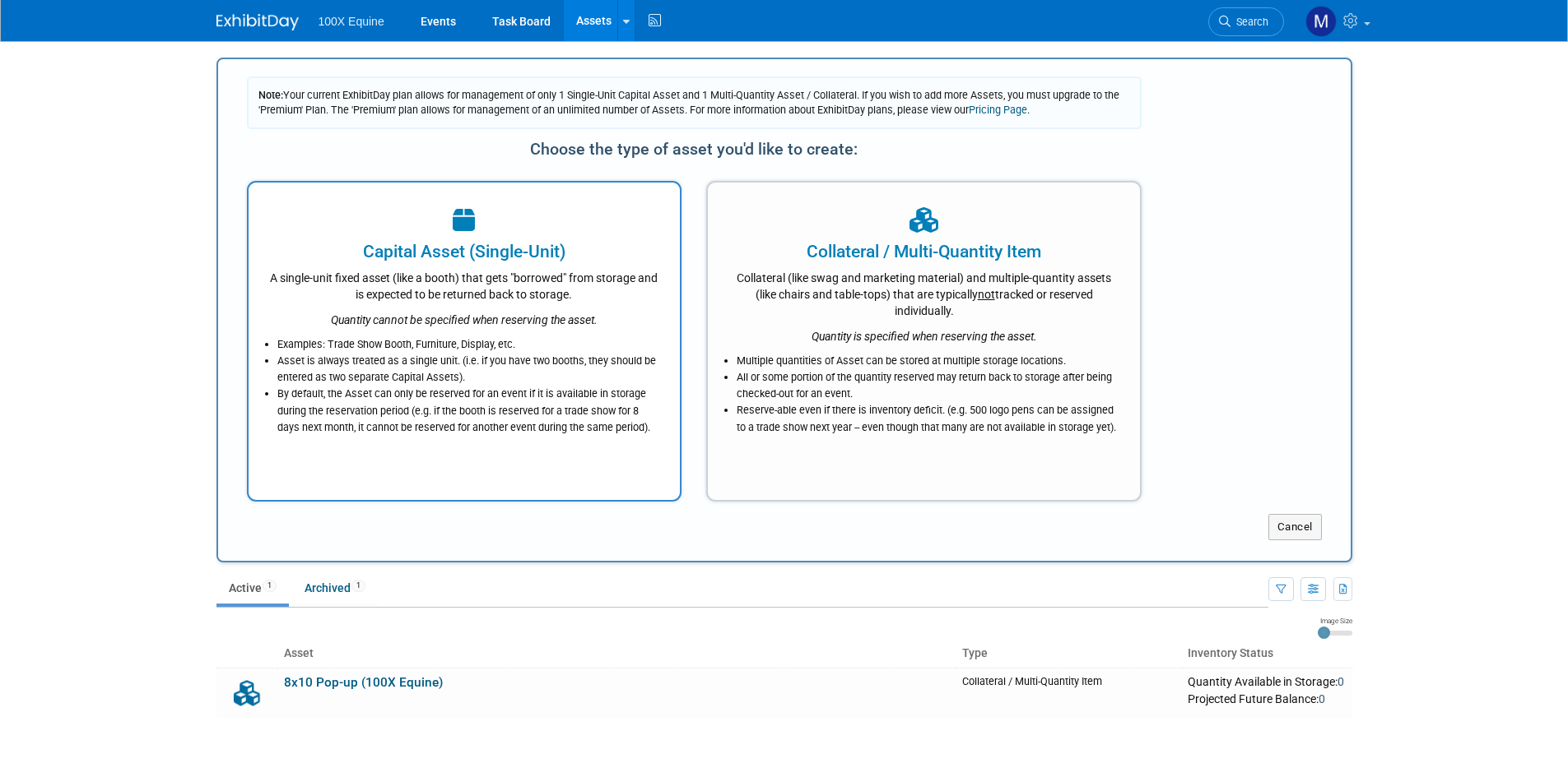
click at [388, 267] on div "A single-unit fixed asset (like a booth) that gets "borrowed" from storage and …" at bounding box center [464, 283] width 391 height 39
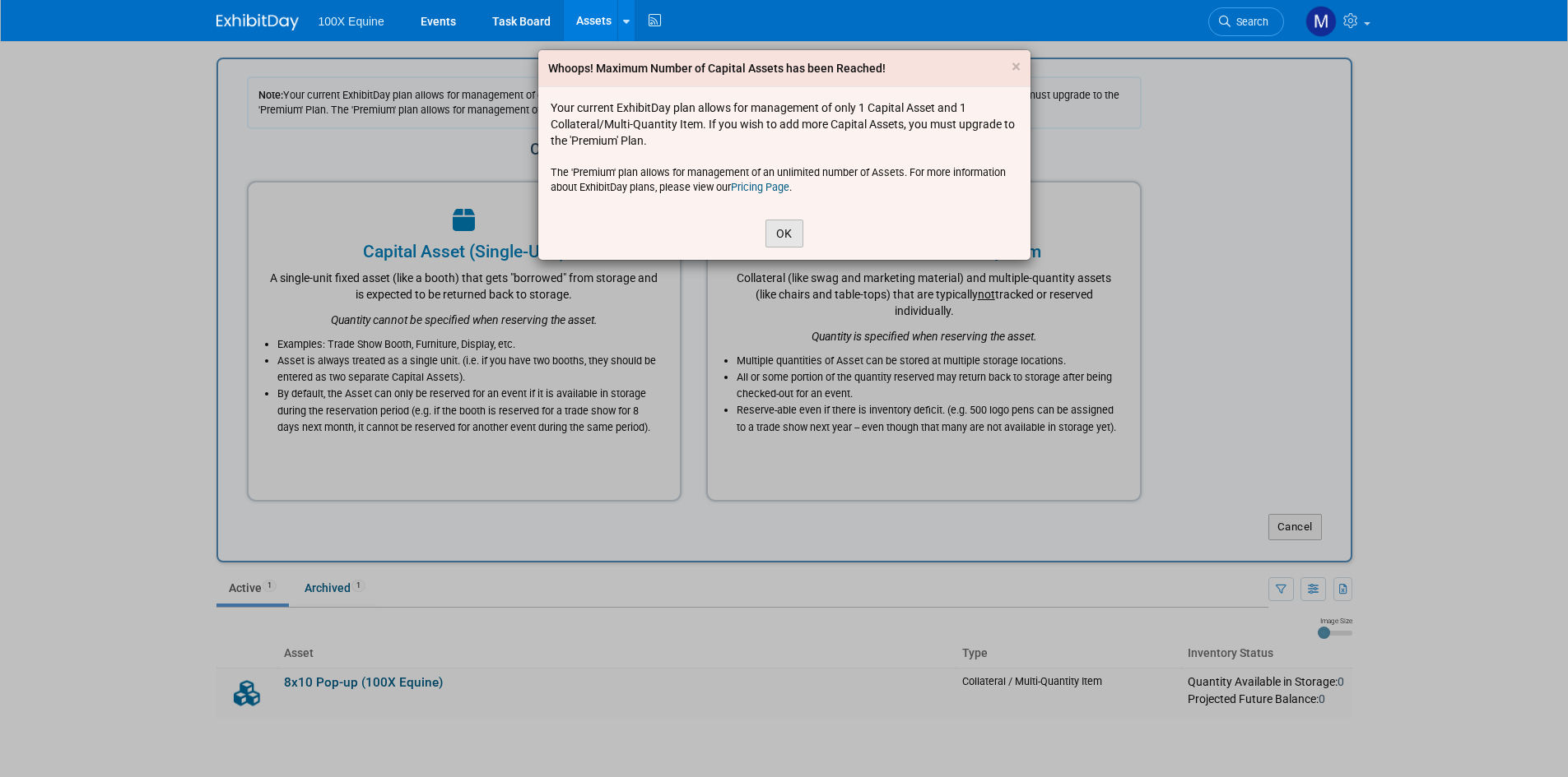
click at [778, 227] on button "OK" at bounding box center [784, 233] width 38 height 28
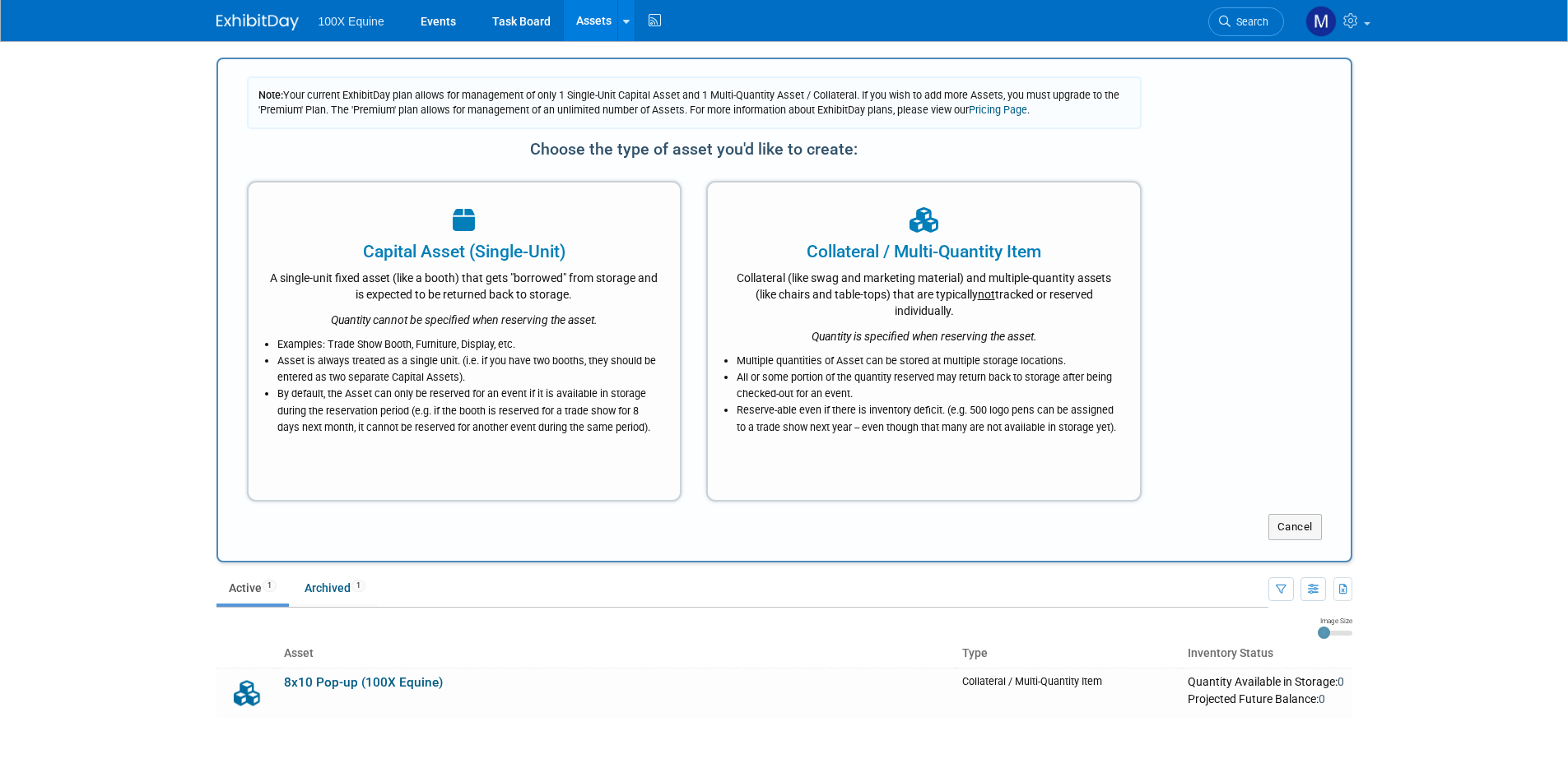
click at [577, 20] on link "Assets" at bounding box center [594, 20] width 60 height 41
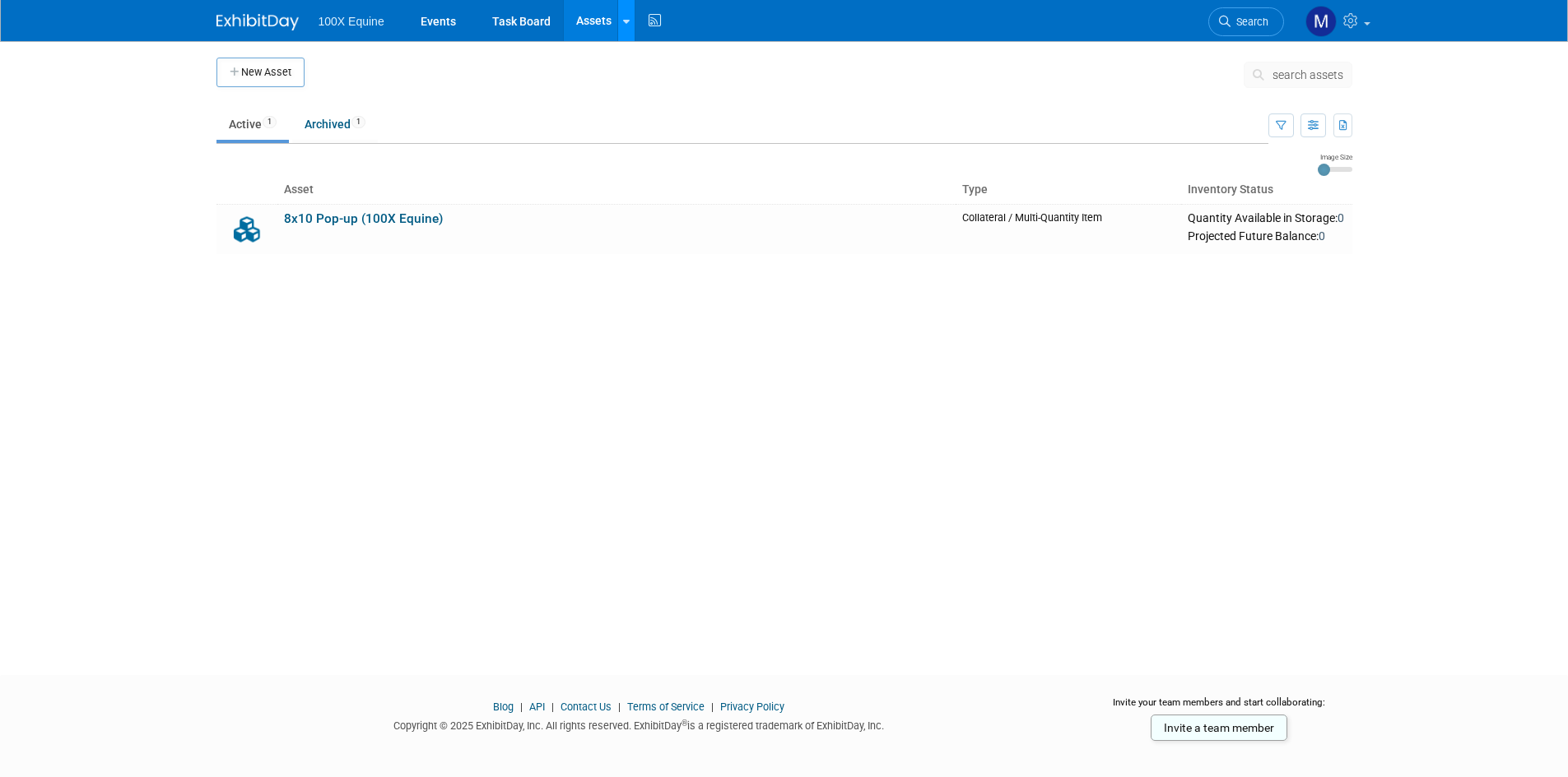
click at [619, 18] on link at bounding box center [626, 20] width 17 height 41
click at [854, 67] on td at bounding box center [774, 77] width 939 height 41
click at [1366, 21] on link at bounding box center [1336, 20] width 81 height 41
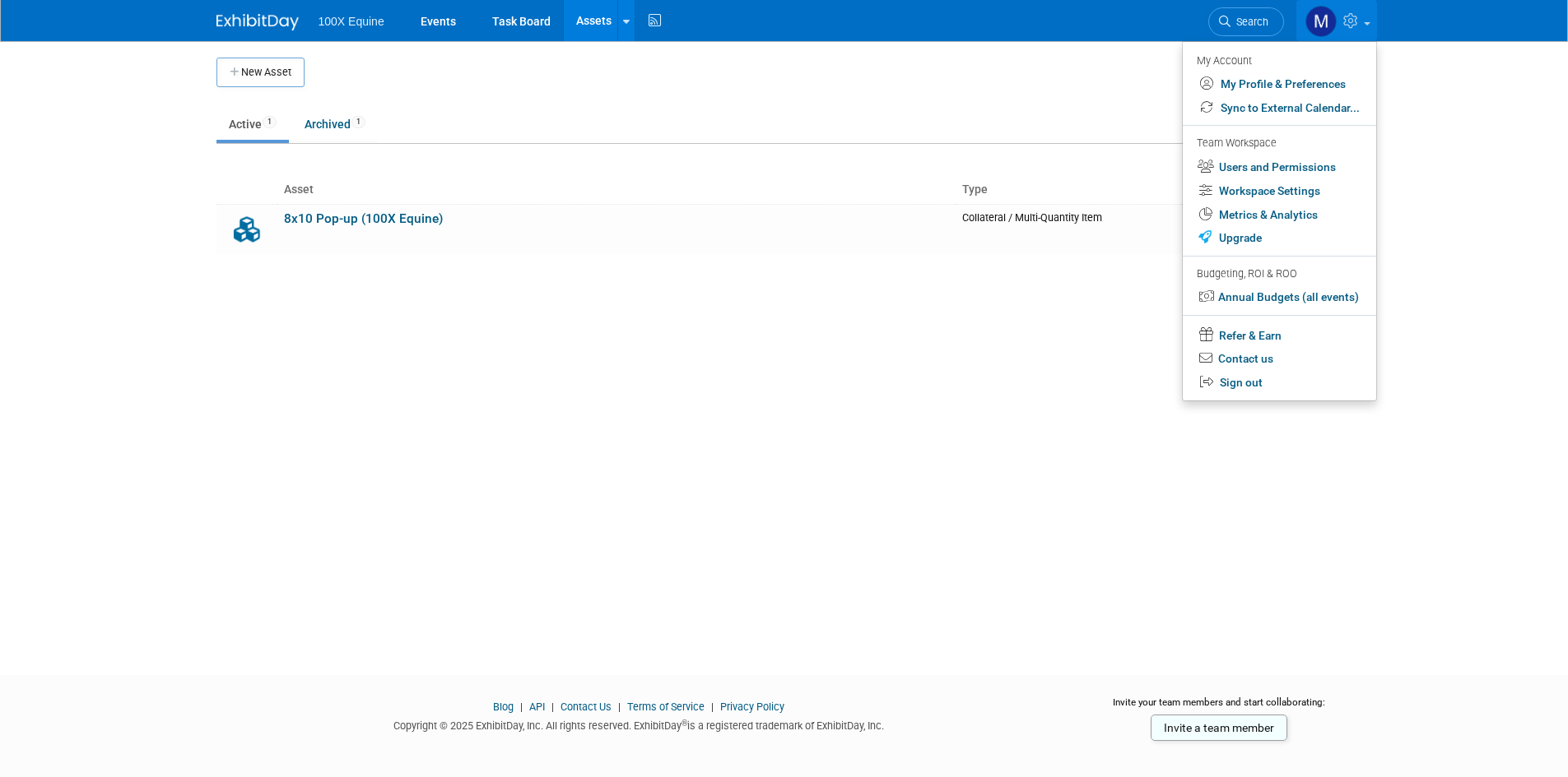
click at [1364, 23] on span at bounding box center [1368, 24] width 7 height 3
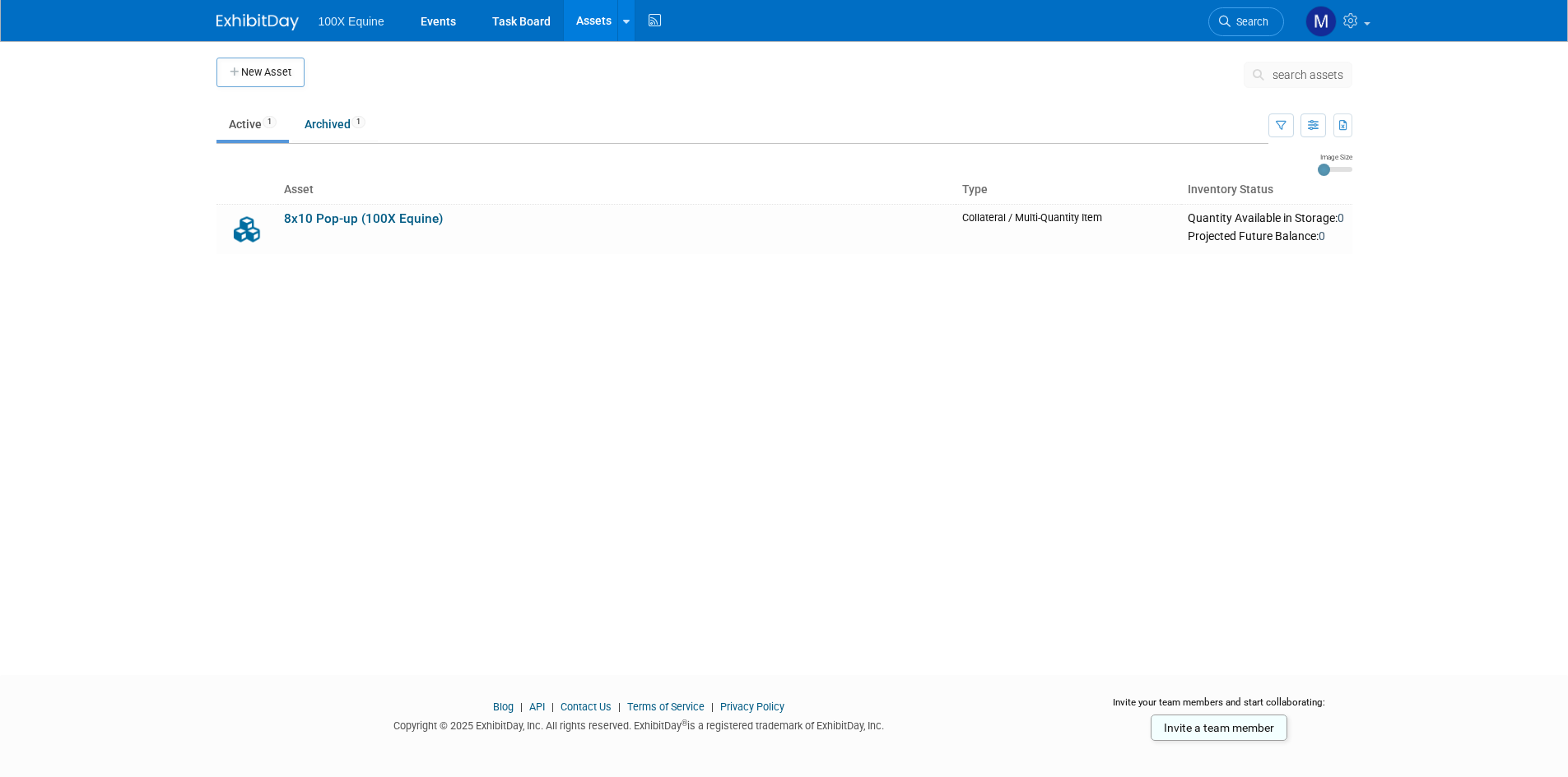
click at [1452, 193] on body "100X Equine Events Task Board Assets New Asset Search Assets Bulk Upload Assets…" at bounding box center [784, 388] width 1568 height 777
click at [268, 73] on button "New Asset" at bounding box center [259, 72] width 88 height 29
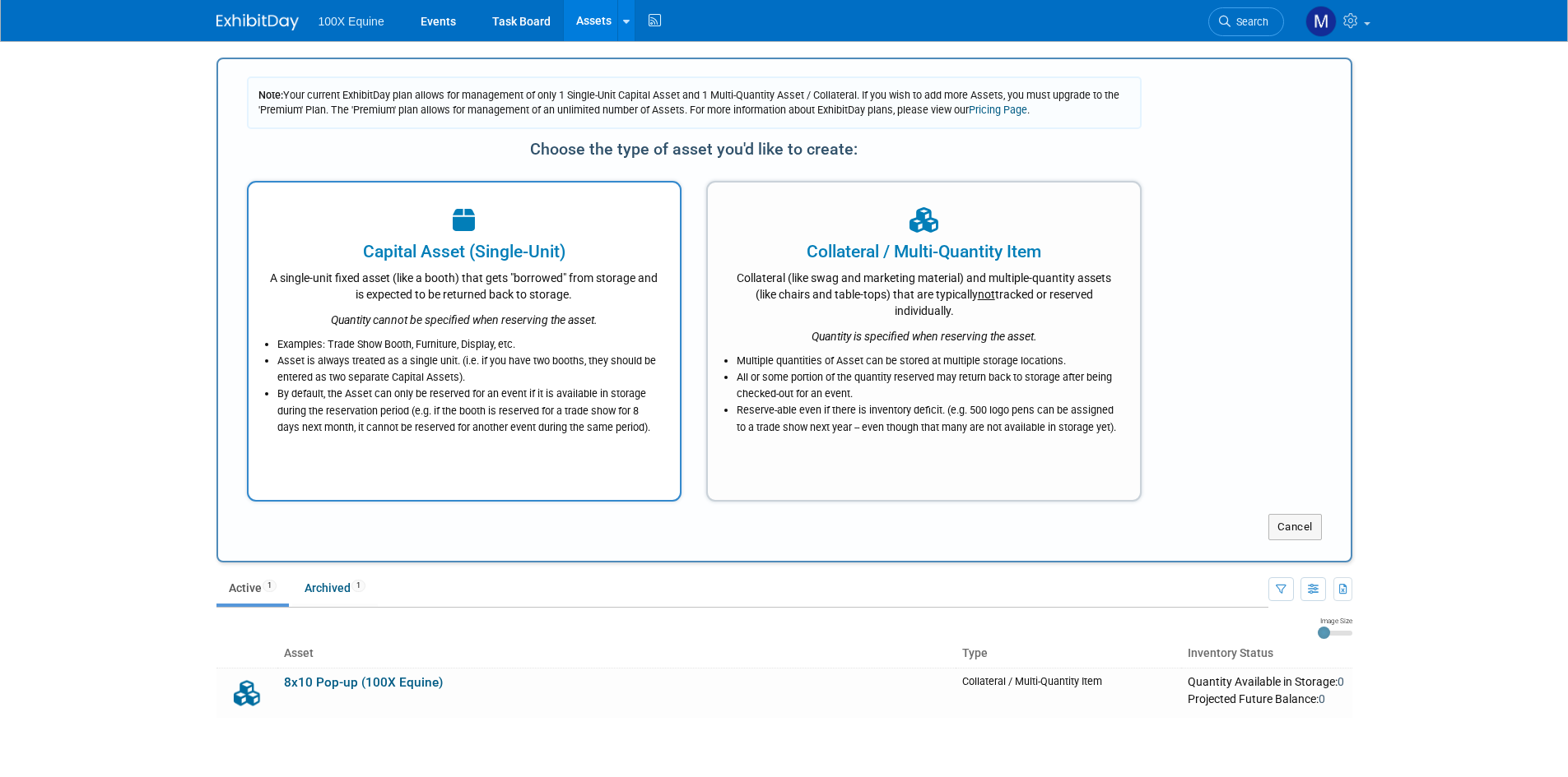
click at [375, 314] on icon "Quantity cannot be specified when reserving the asset." at bounding box center [463, 319] width 266 height 13
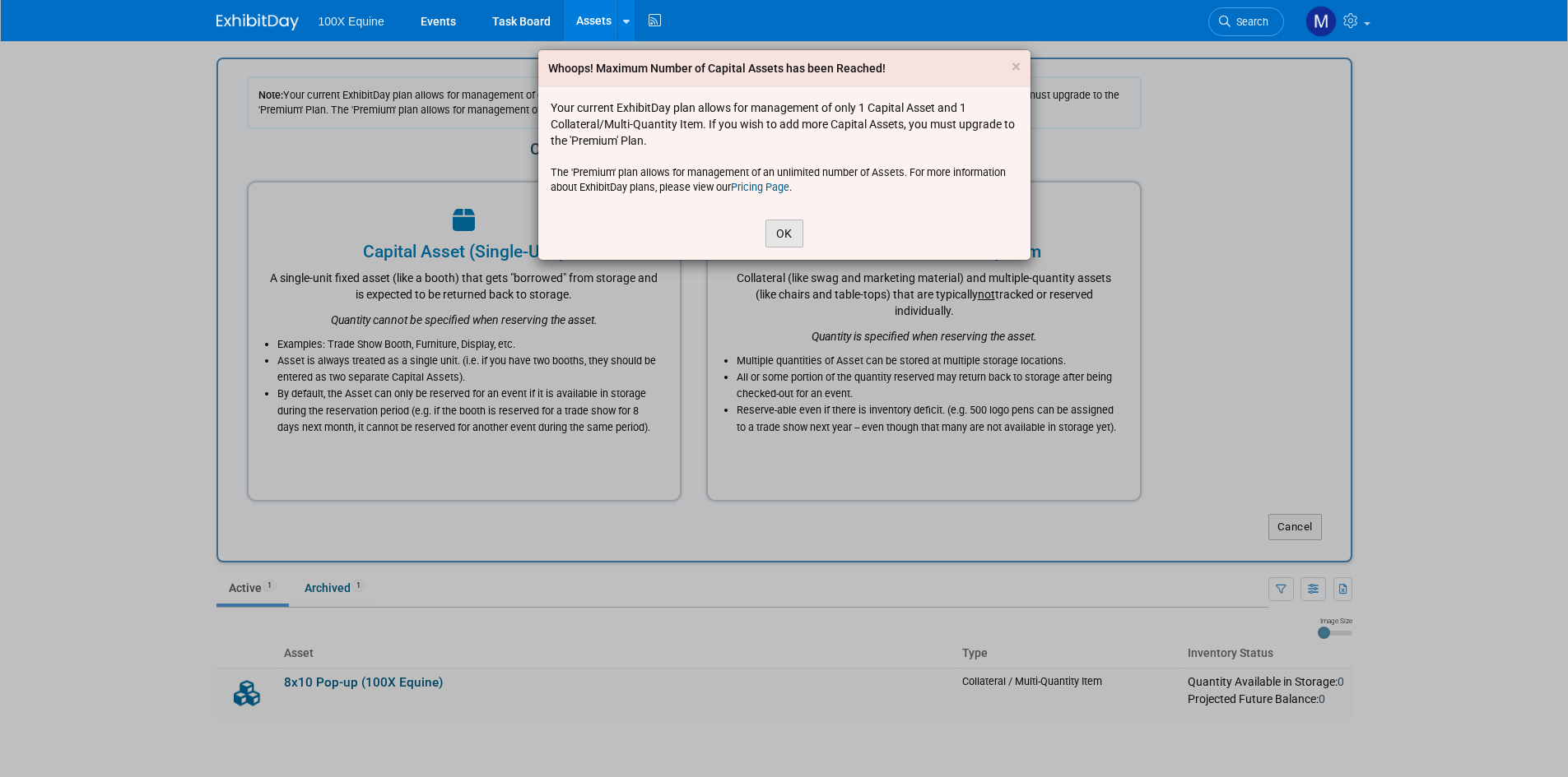
click at [777, 234] on button "OK" at bounding box center [784, 233] width 38 height 28
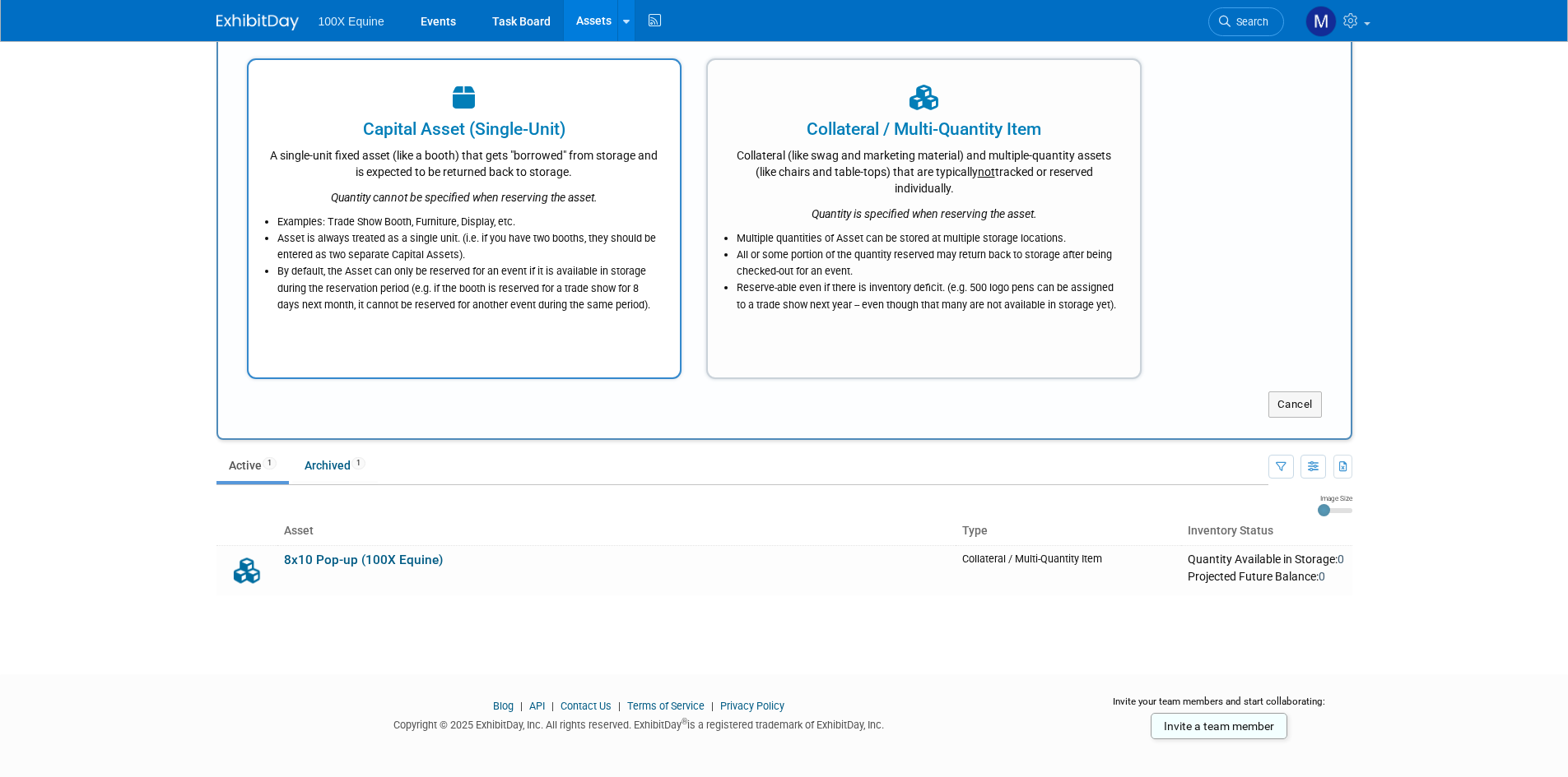
scroll to position [135, 0]
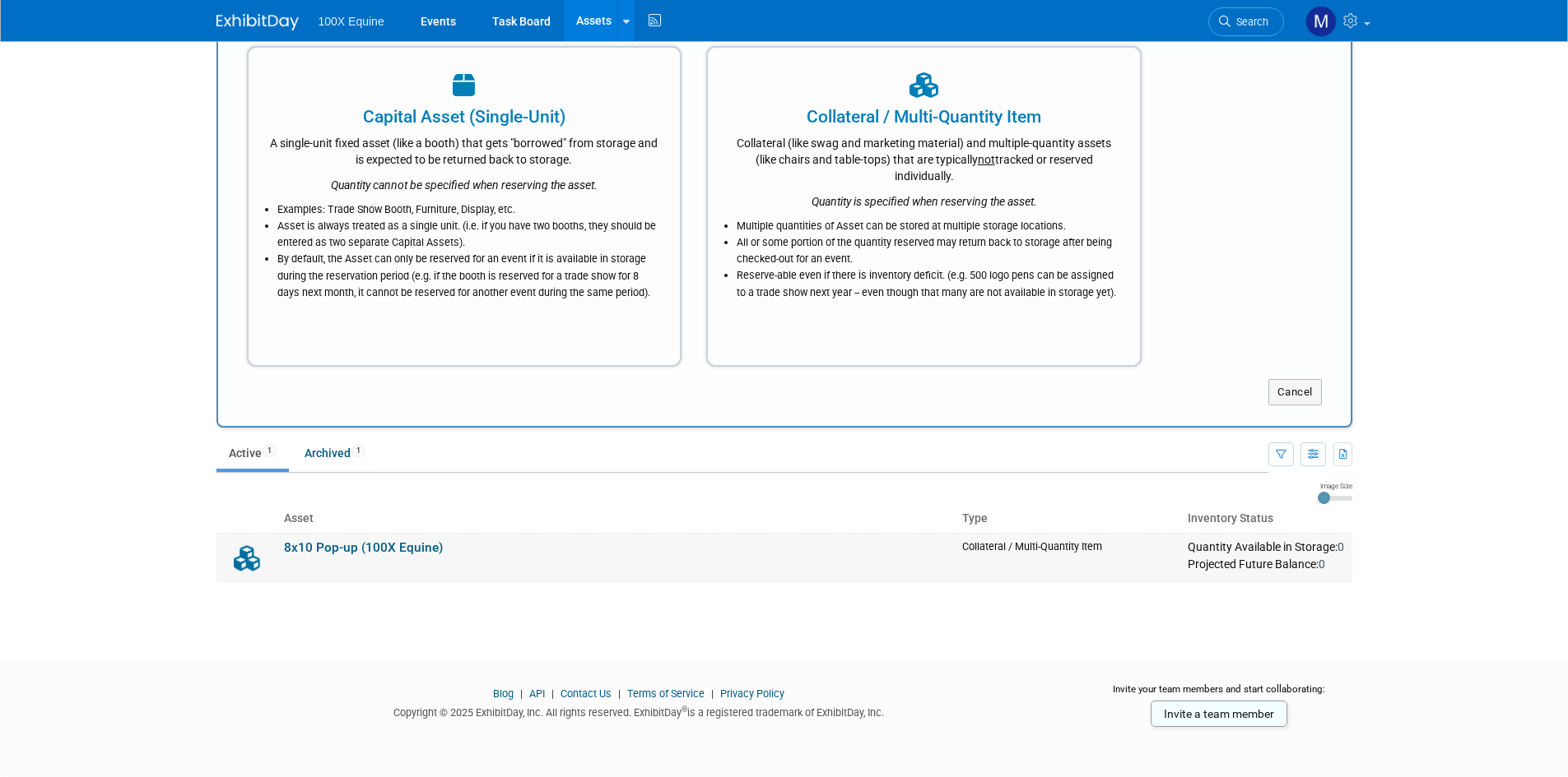
click at [929, 565] on td "8x10 Pop-up (100X Equine)" at bounding box center [617, 558] width 679 height 50
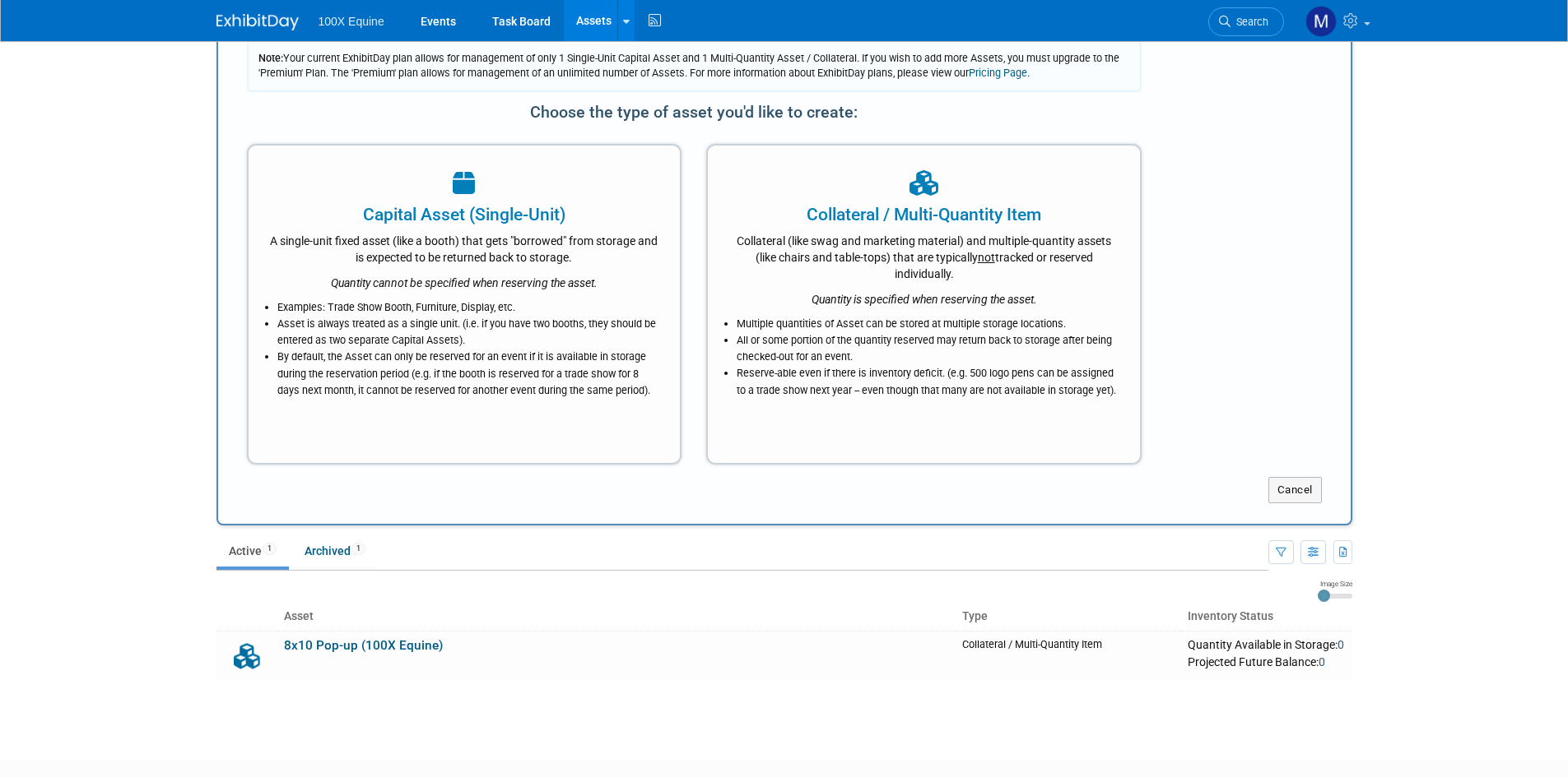
scroll to position [0, 0]
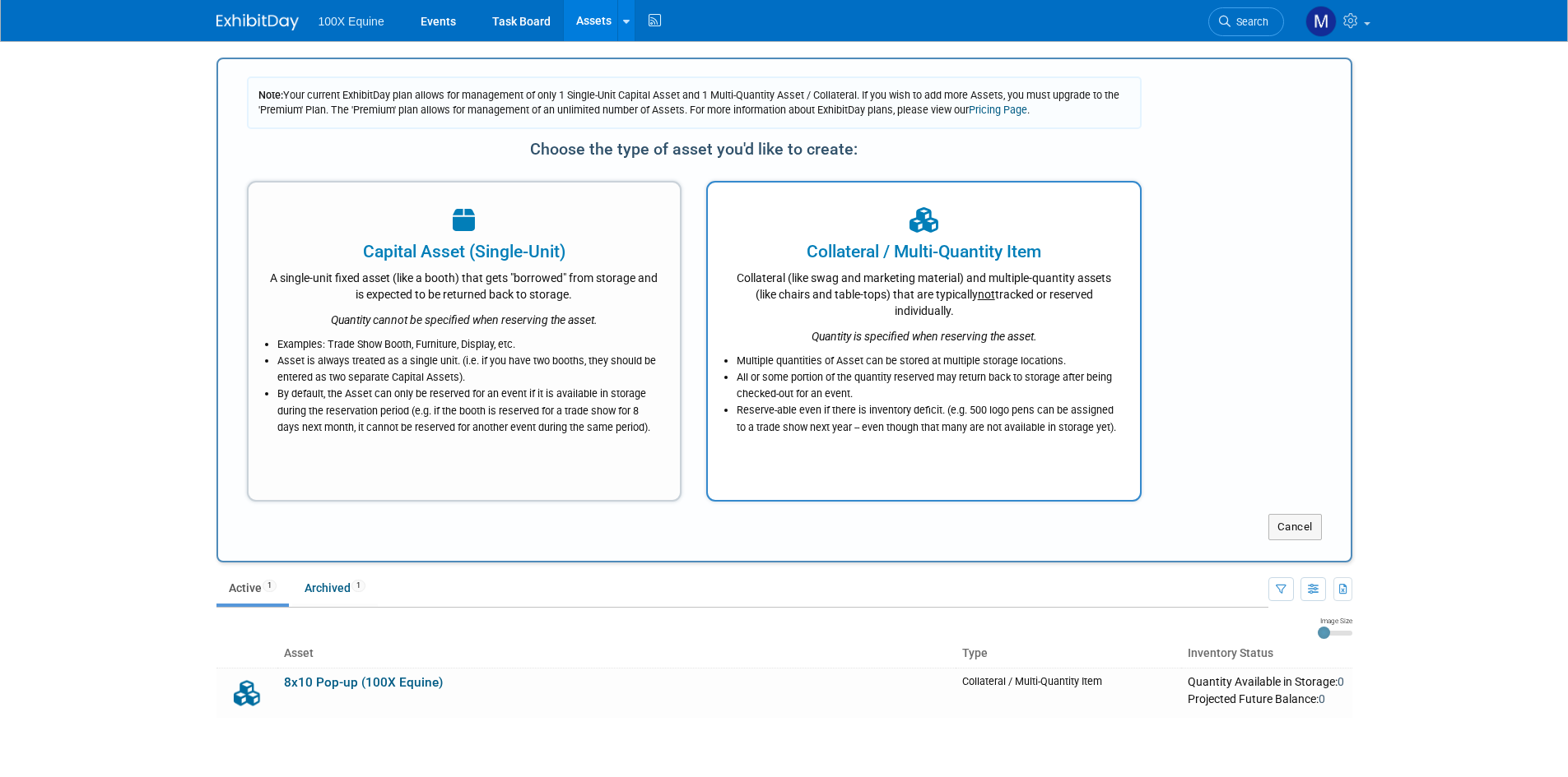
click at [864, 356] on li "Multiple quantities of Asset can be stored at multiple storage locations." at bounding box center [928, 361] width 383 height 16
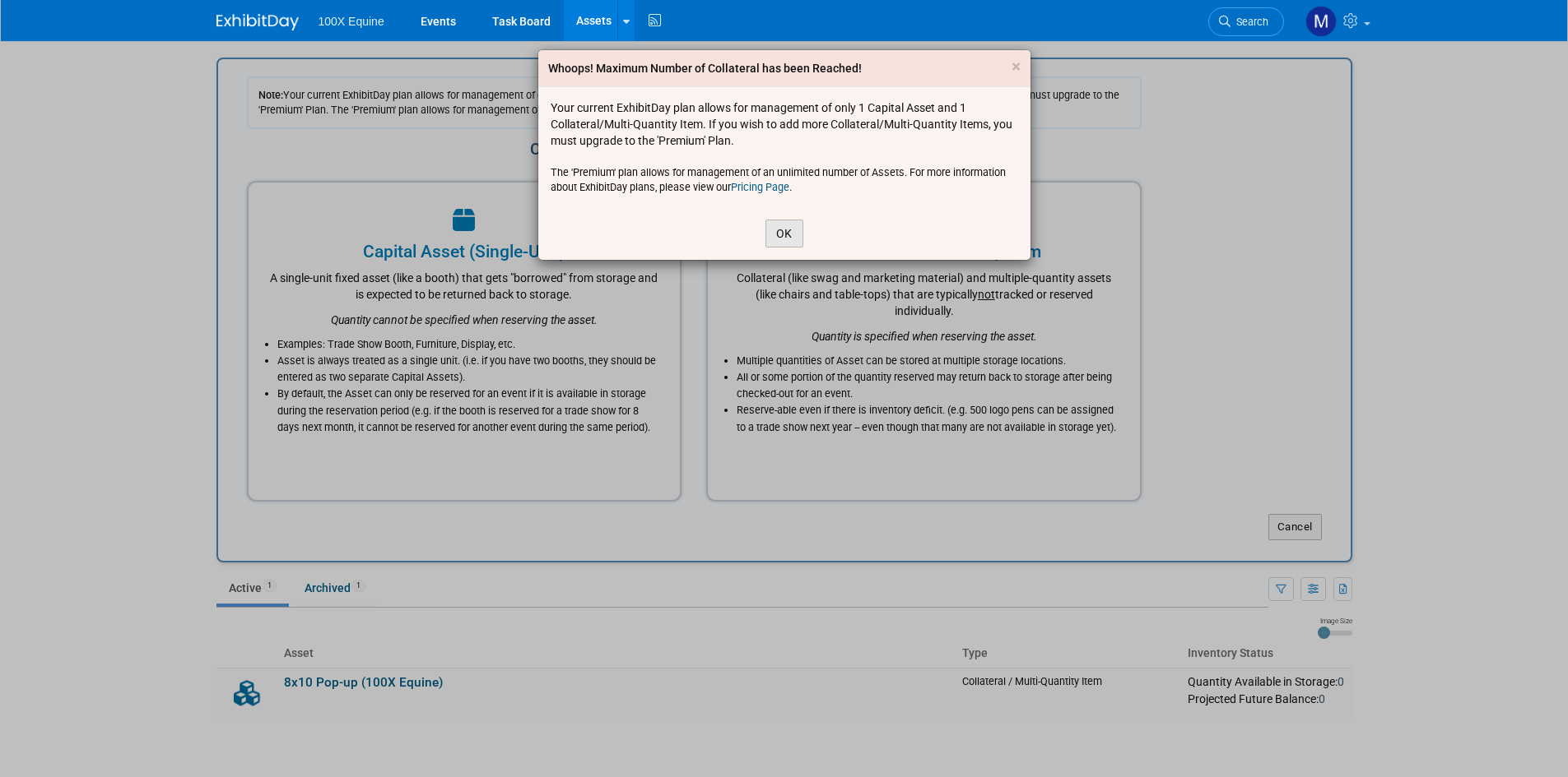
click at [771, 234] on button "OK" at bounding box center [784, 233] width 38 height 28
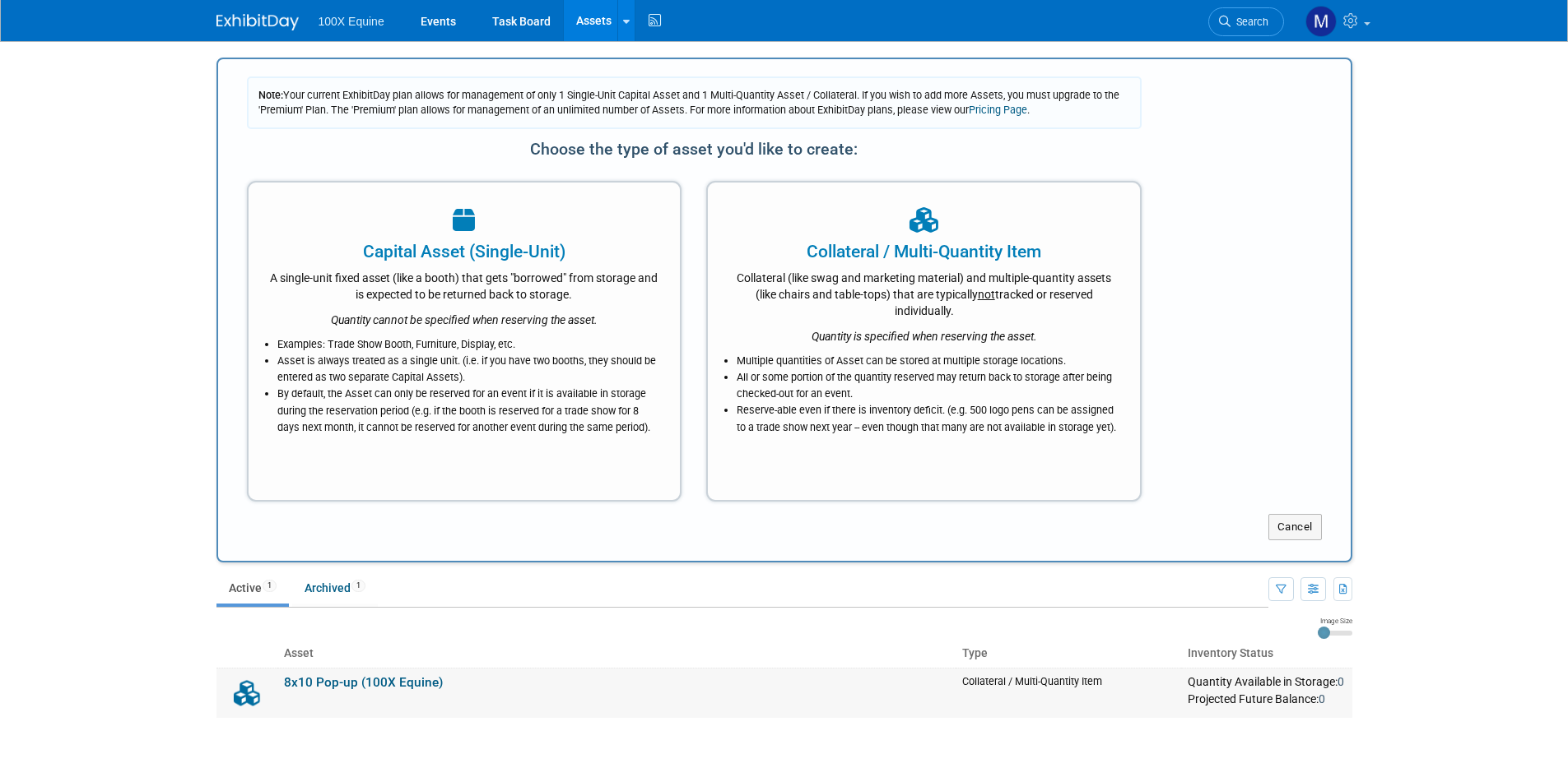
click at [356, 682] on link "8x10 Pop-up (100X Equine)" at bounding box center [363, 682] width 159 height 15
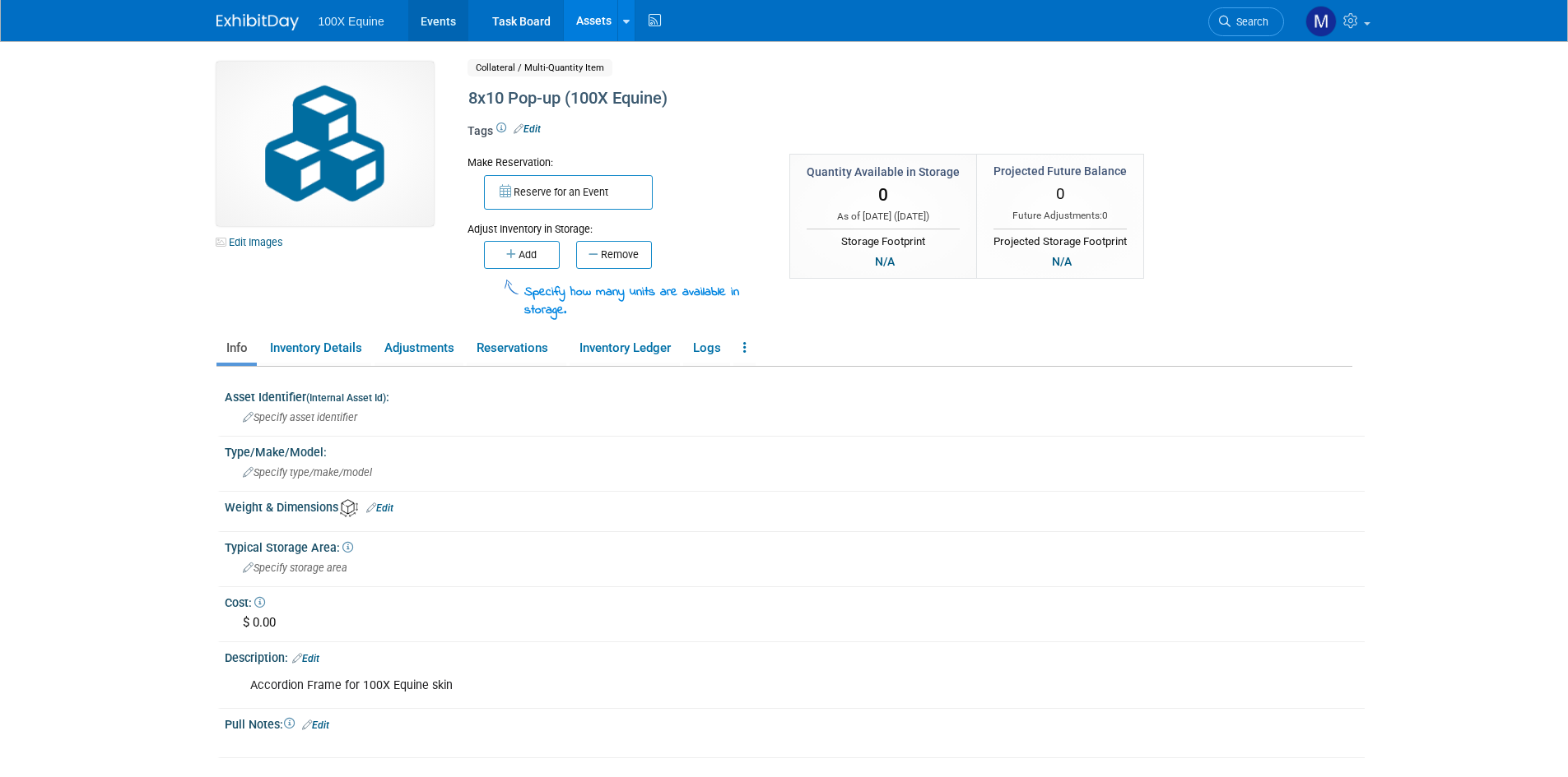
click at [445, 17] on link "Events" at bounding box center [437, 20] width 60 height 41
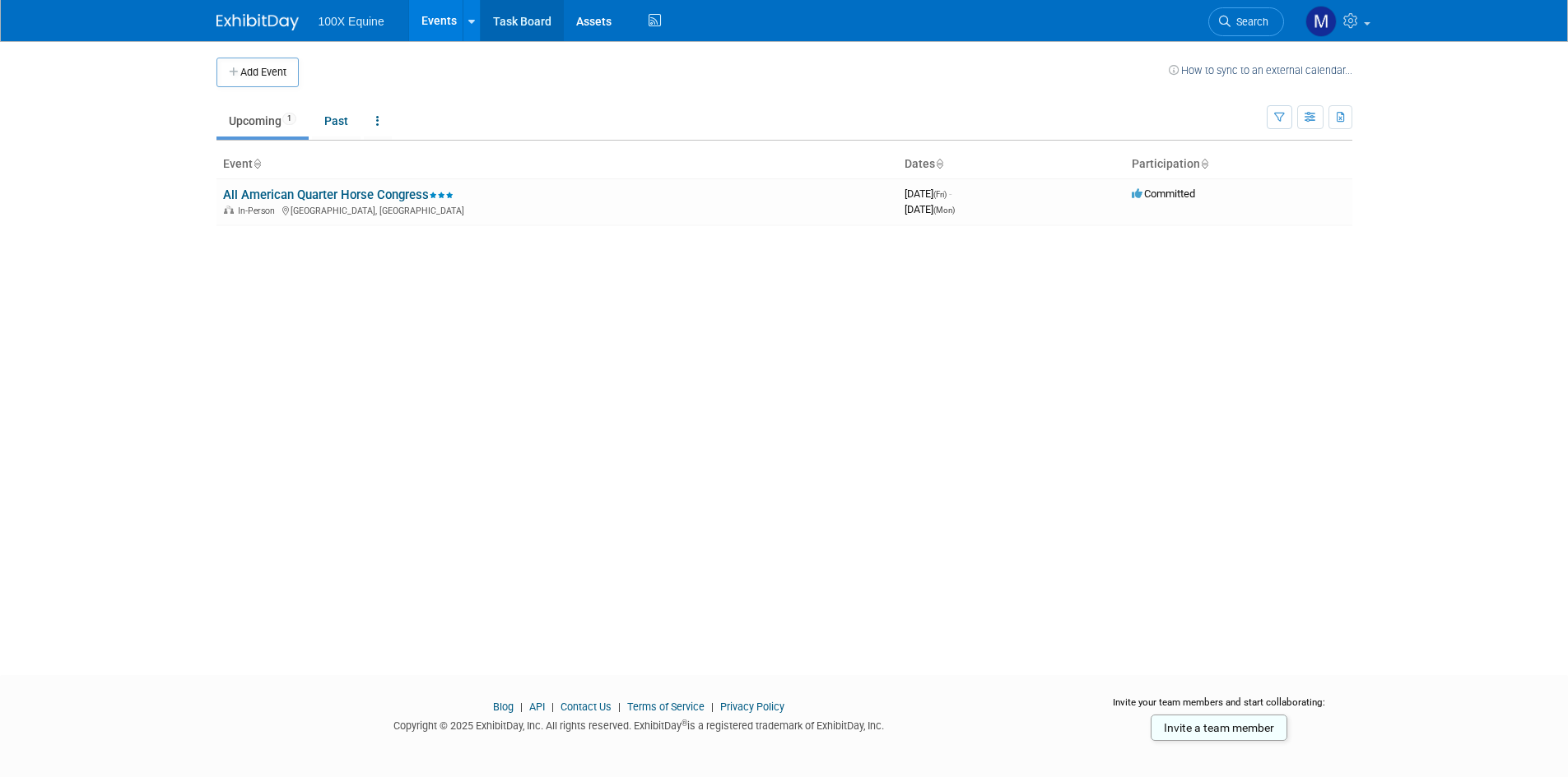
click at [525, 24] on link "Task Board" at bounding box center [522, 20] width 83 height 41
click at [1309, 21] on img at bounding box center [1321, 22] width 31 height 31
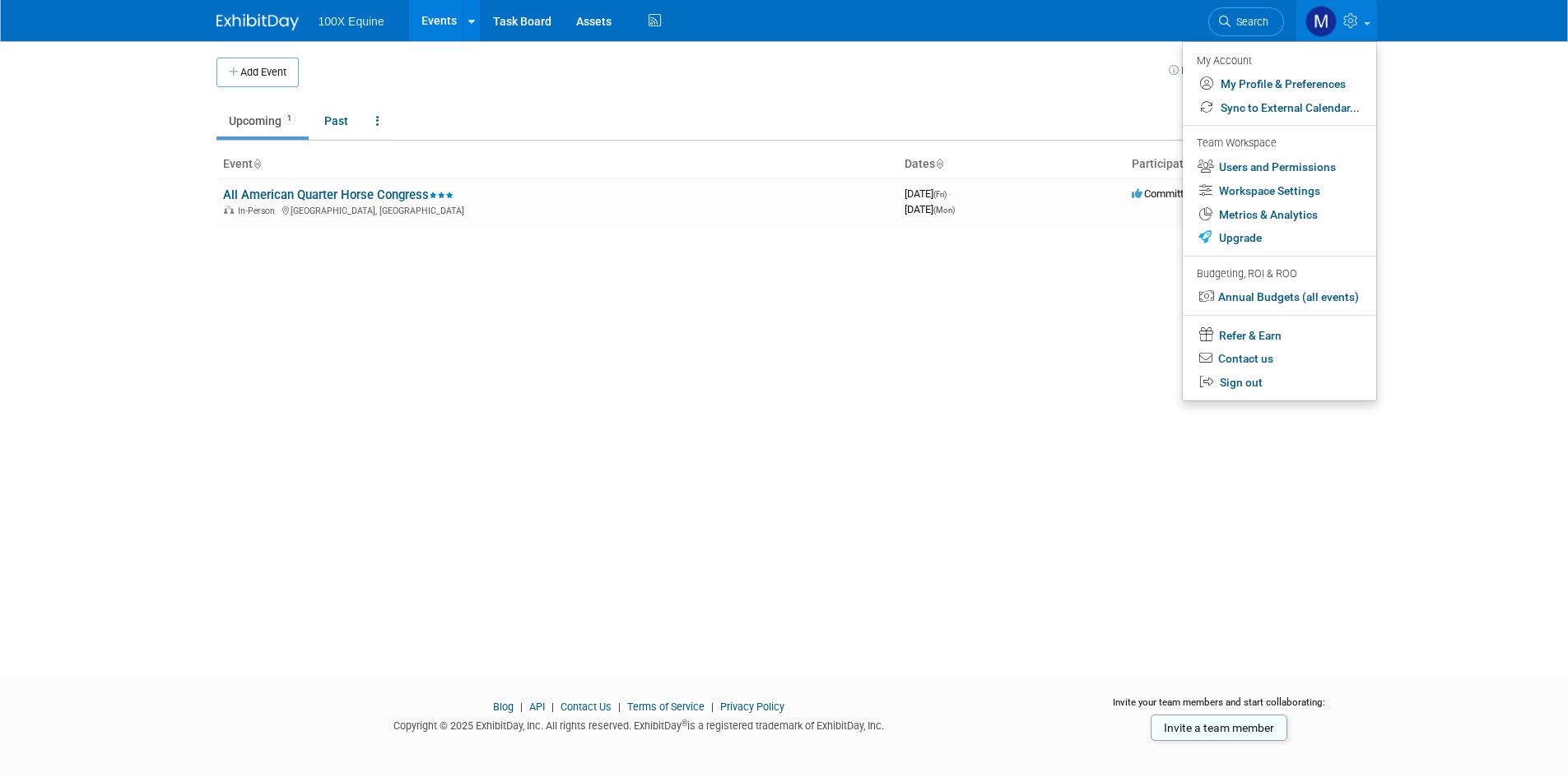
click at [119, 229] on body "100X Equine Events Add Event Bulk Upload Events Shareable Event Boards Recently…" at bounding box center [784, 388] width 1568 height 777
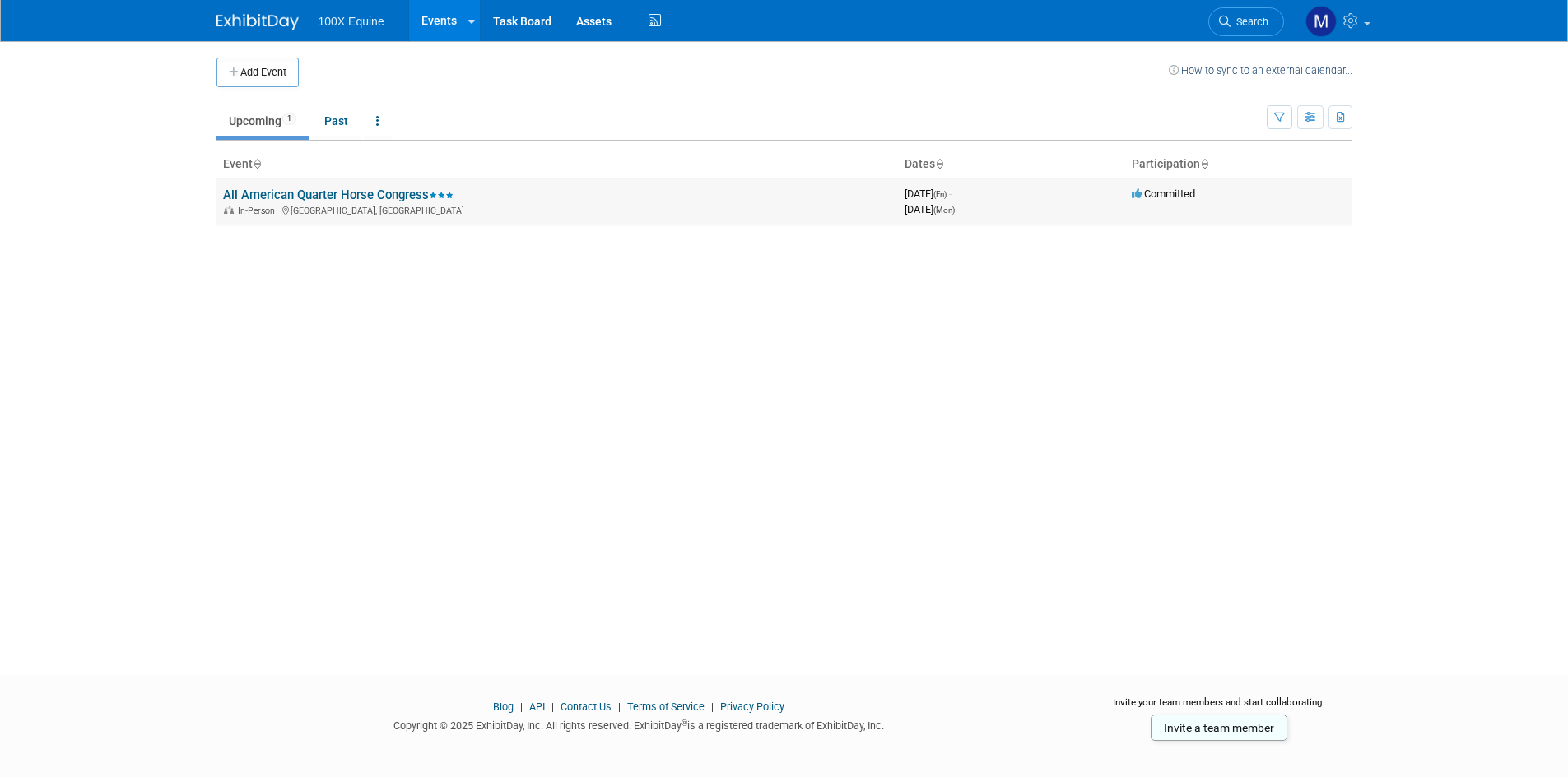
click at [340, 215] on div "In-Person [GEOGRAPHIC_DATA], [GEOGRAPHIC_DATA]" at bounding box center [557, 209] width 668 height 13
click at [57, 232] on body "100X Equine Events Add Event Bulk Upload Events Shareable Event Boards Recently…" at bounding box center [784, 388] width 1568 height 777
click at [267, 195] on link "All American Quarter Horse Congress" at bounding box center [338, 194] width 231 height 15
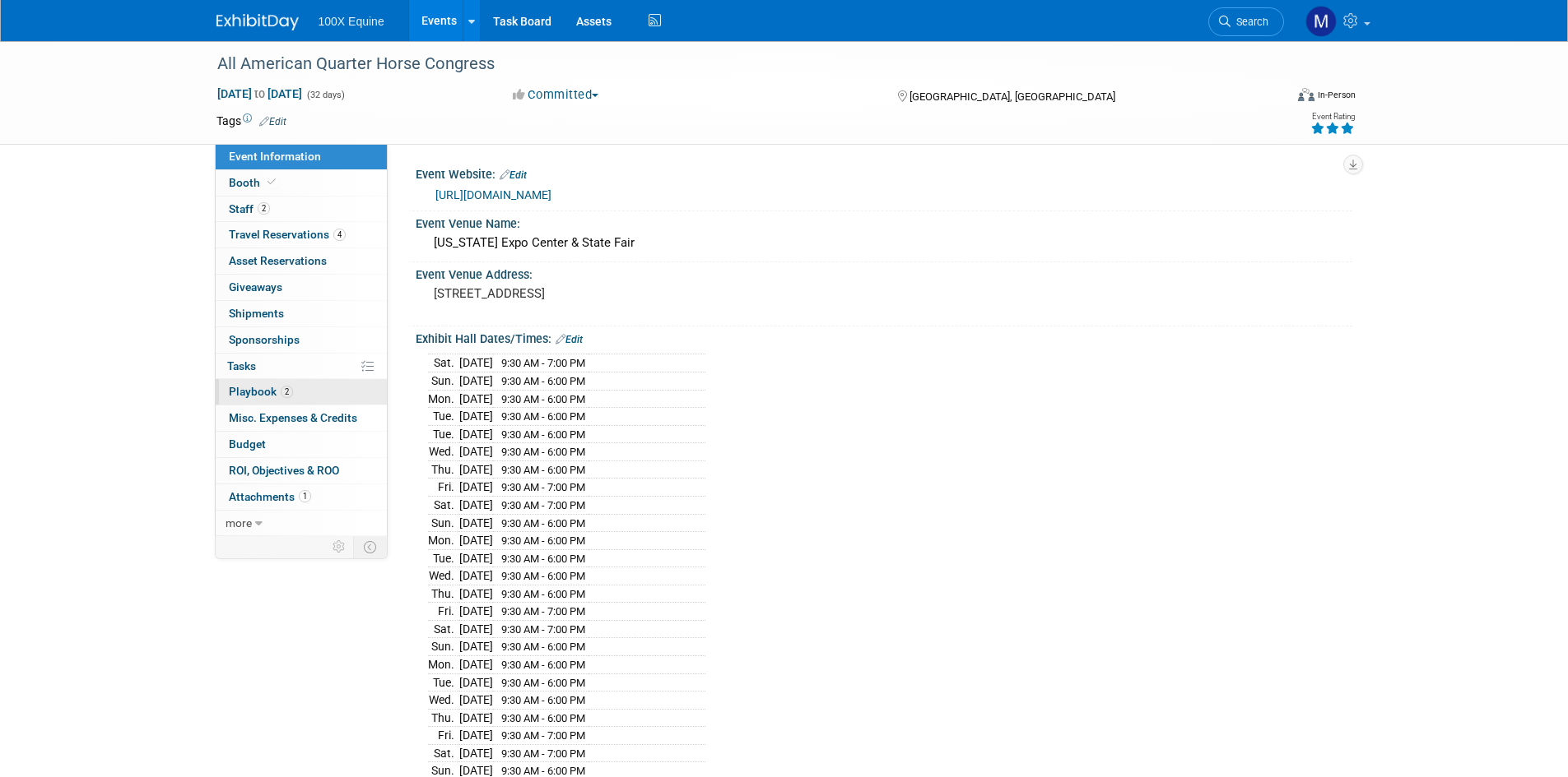
click at [246, 395] on span "Playbook 2" at bounding box center [261, 391] width 64 height 13
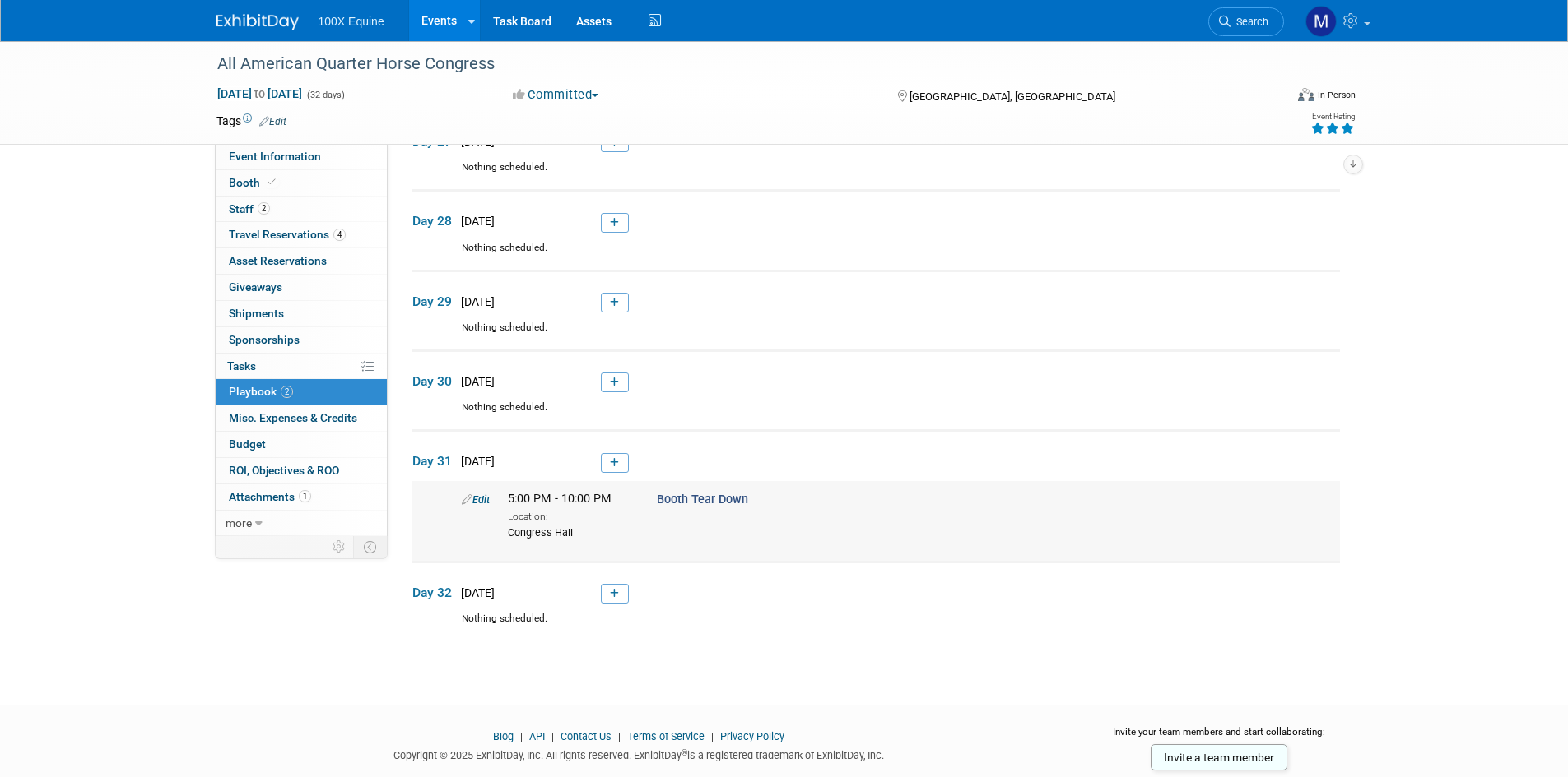
scroll to position [2205, 0]
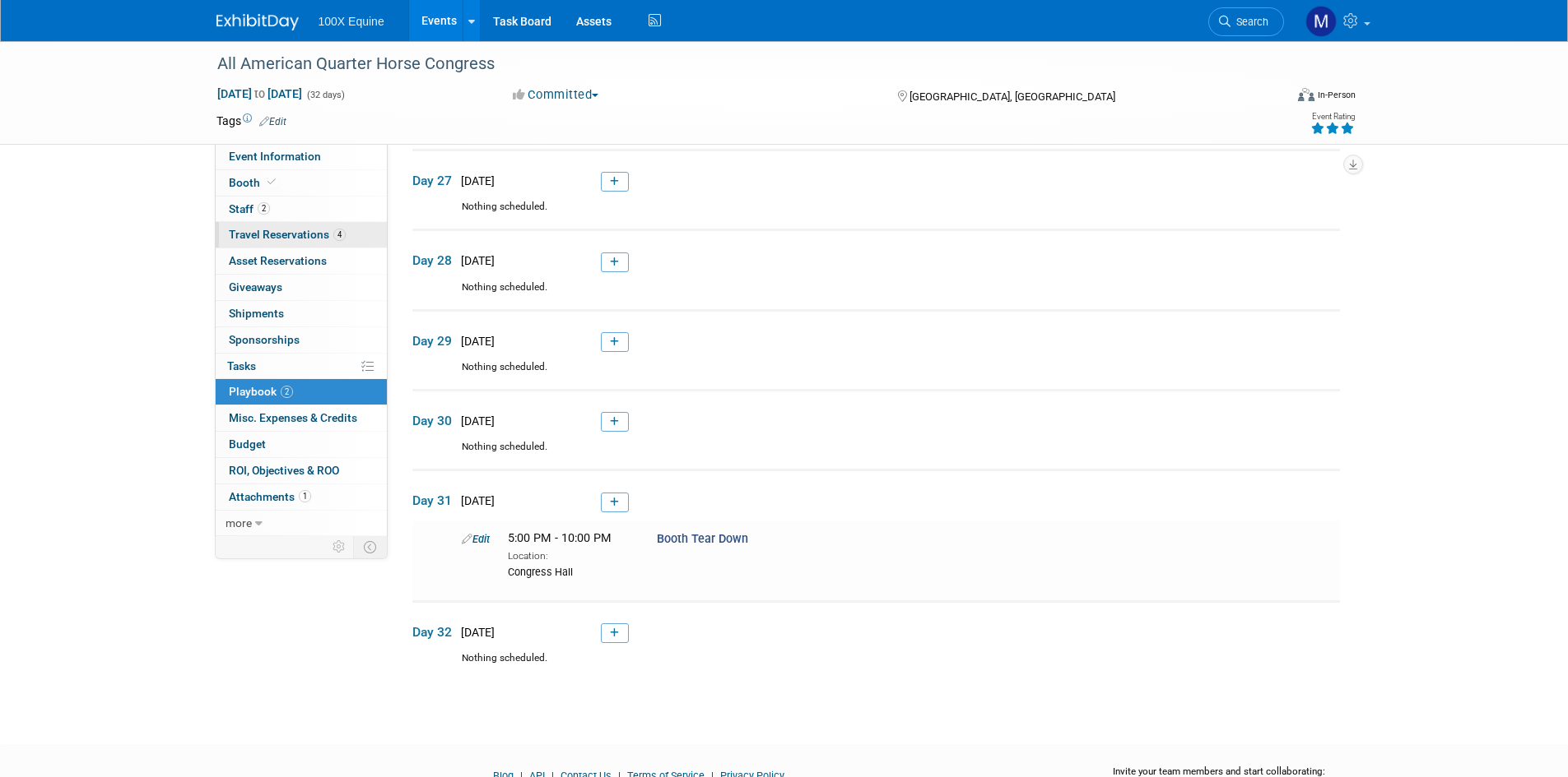
click at [299, 232] on span "Travel Reservations 4" at bounding box center [287, 234] width 117 height 13
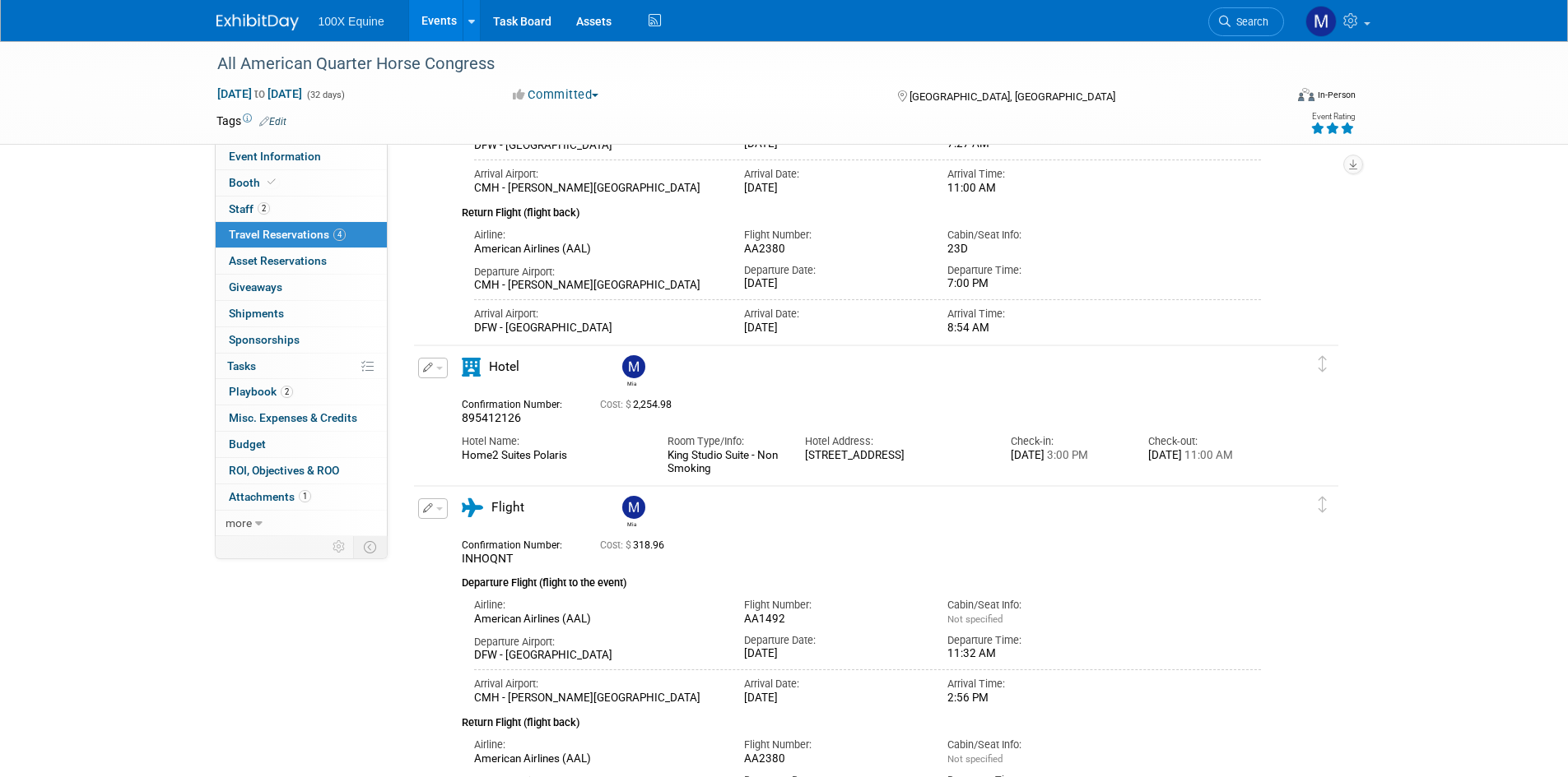
scroll to position [247, 0]
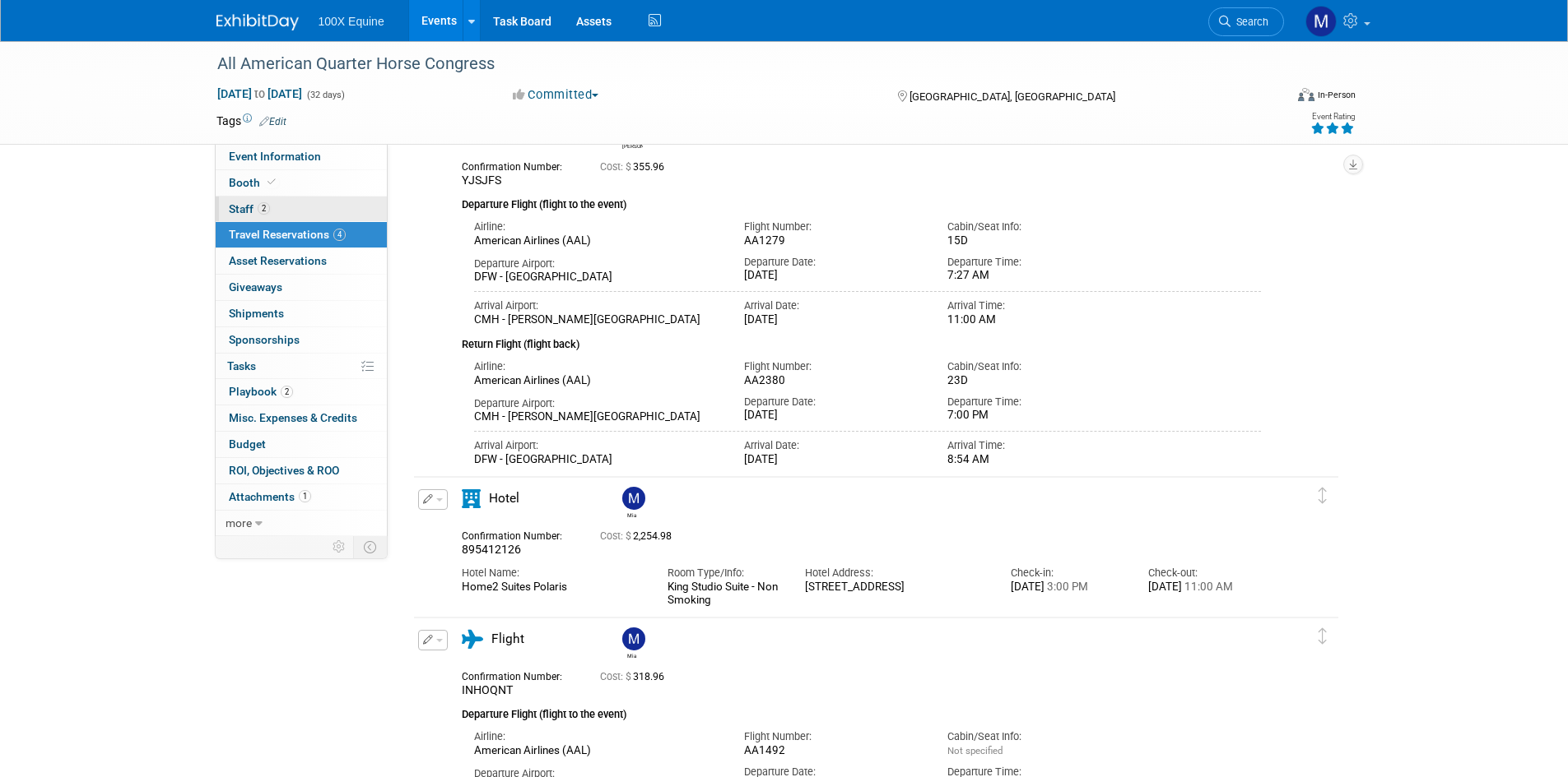
click at [283, 208] on link "2 Staff 2" at bounding box center [300, 209] width 171 height 25
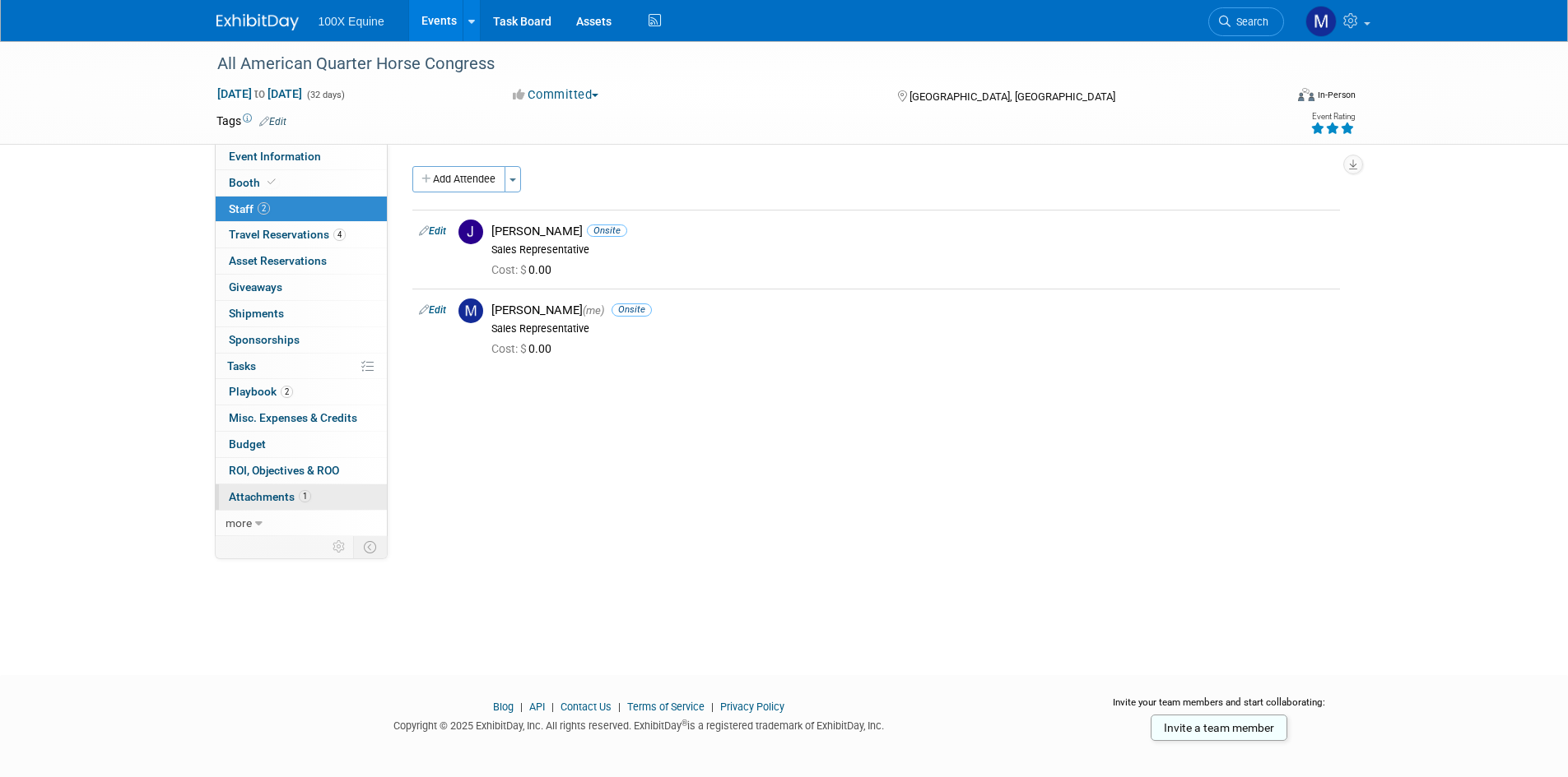
click at [281, 494] on span "Attachments 1" at bounding box center [270, 496] width 82 height 13
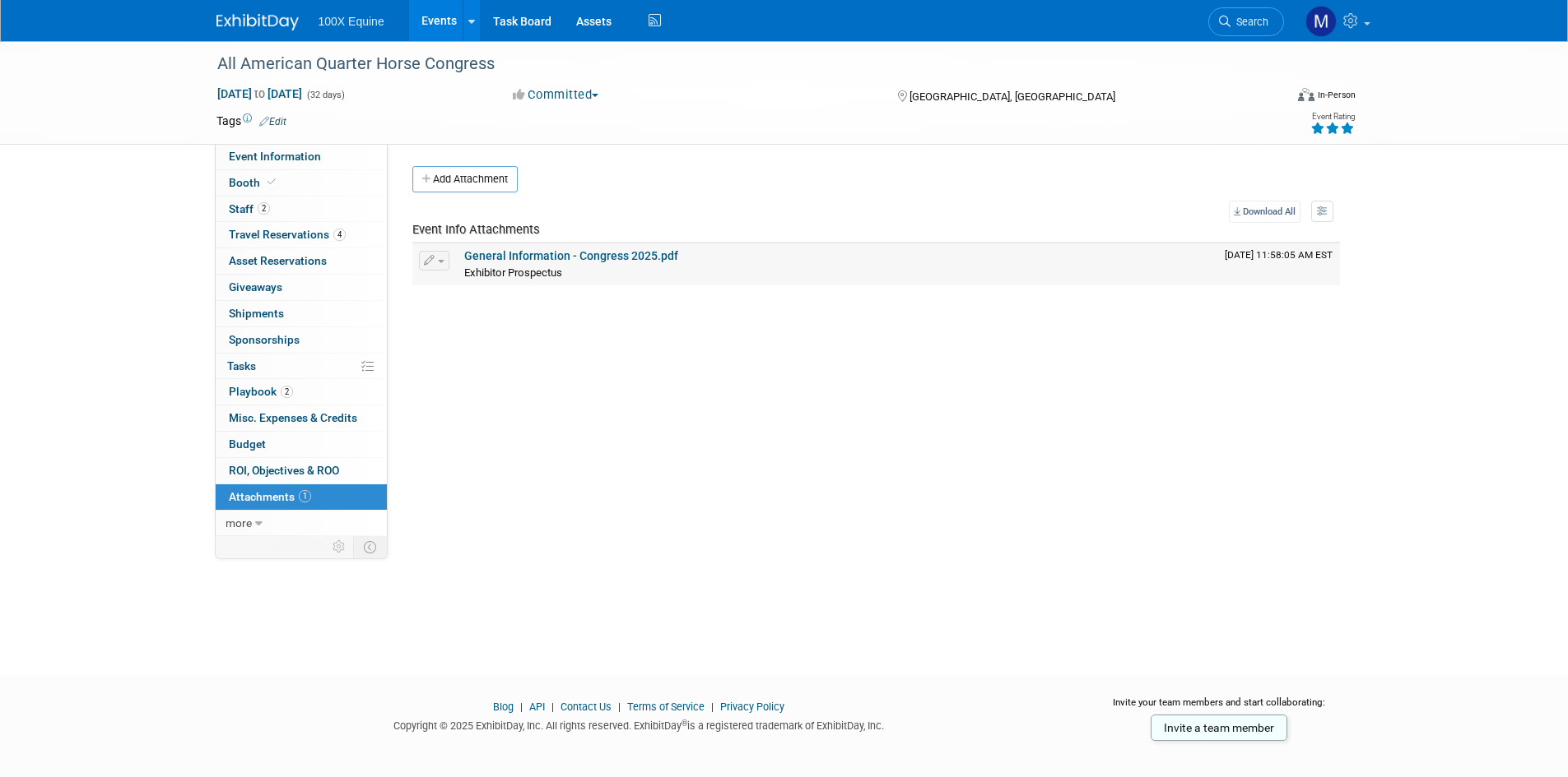
click at [606, 262] on link "General Information - Congress 2025.pdf" at bounding box center [571, 255] width 214 height 13
